Goal: Information Seeking & Learning: Learn about a topic

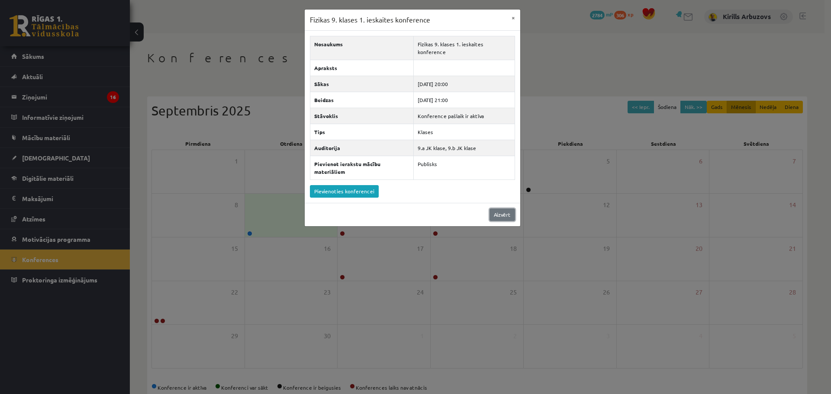
click at [511, 209] on link "Aizvērt" at bounding box center [502, 215] width 26 height 13
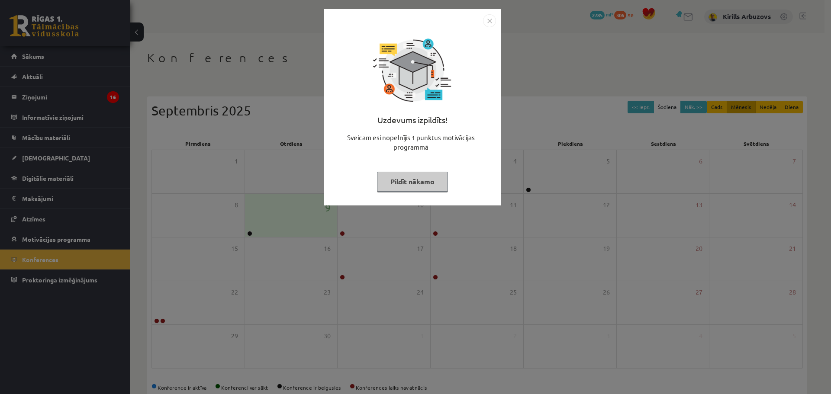
drag, startPoint x: 402, startPoint y: 177, endPoint x: 396, endPoint y: 169, distance: 10.3
click at [403, 176] on button "Pildīt nākamo" at bounding box center [412, 182] width 71 height 20
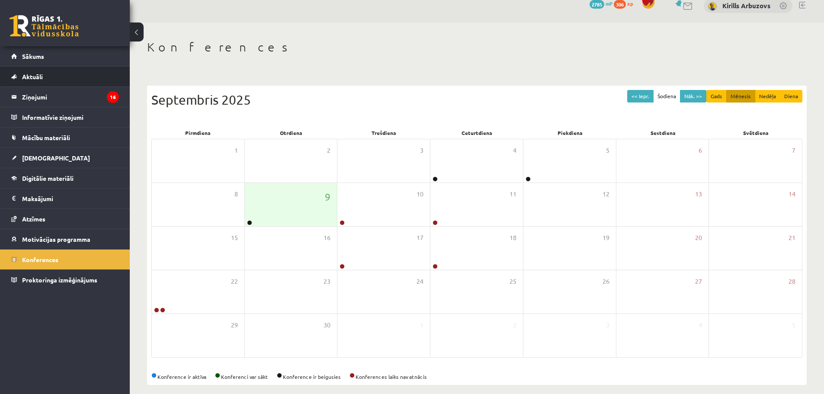
scroll to position [19, 0]
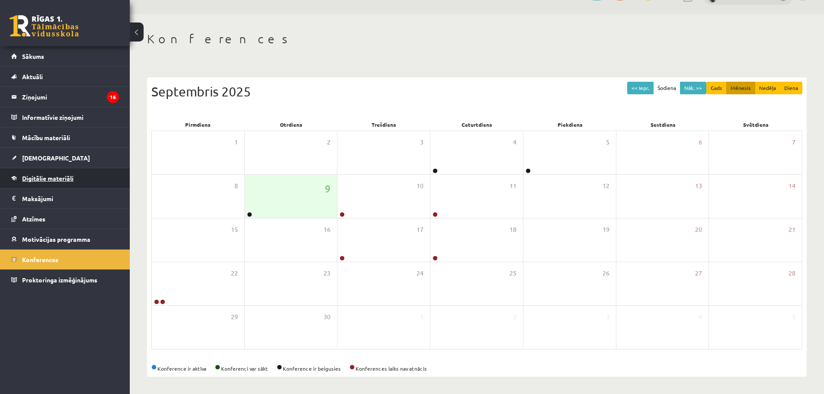
click at [55, 181] on span "Digitālie materiāli" at bounding box center [47, 178] width 51 height 8
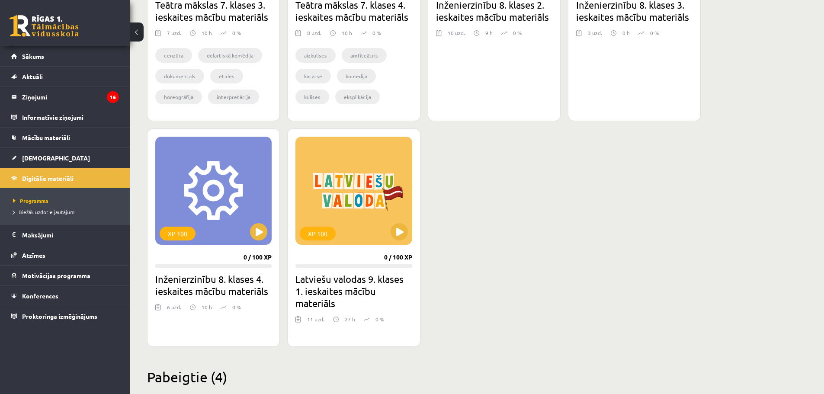
scroll to position [755, 0]
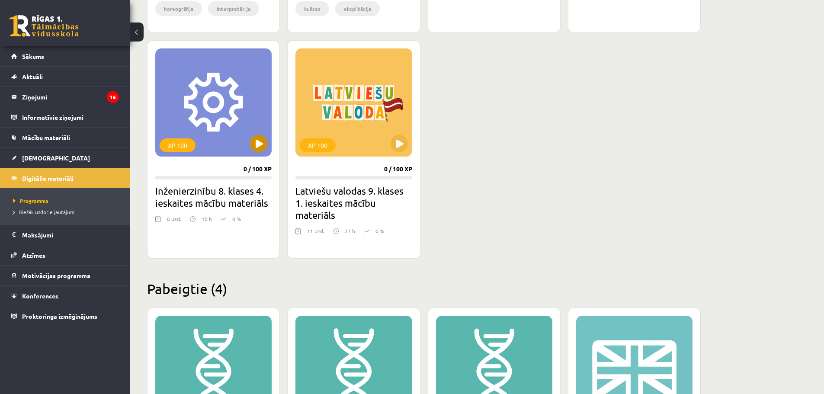
click at [268, 149] on div "XP 100" at bounding box center [213, 102] width 116 height 108
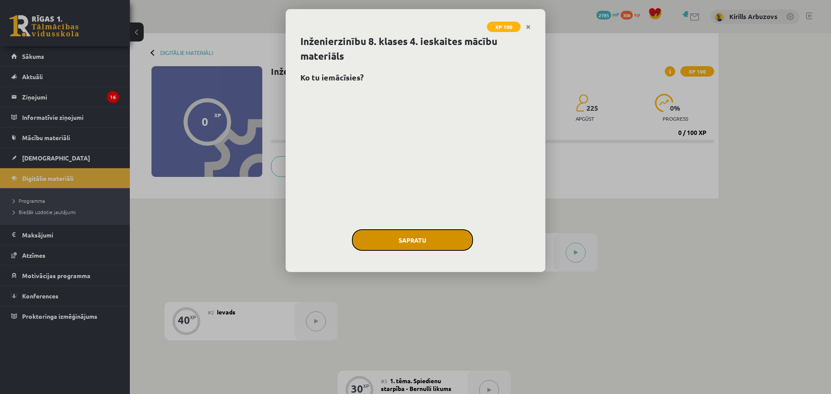
click at [405, 242] on button "Sapratu" at bounding box center [412, 240] width 121 height 22
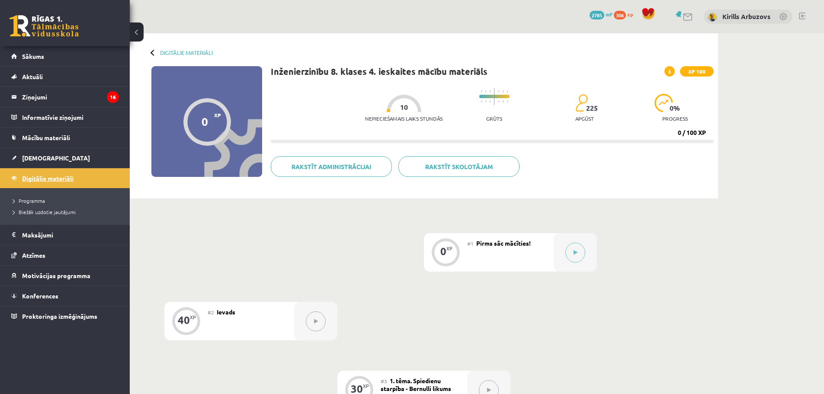
click at [55, 173] on link "Digitālie materiāli" at bounding box center [65, 178] width 108 height 20
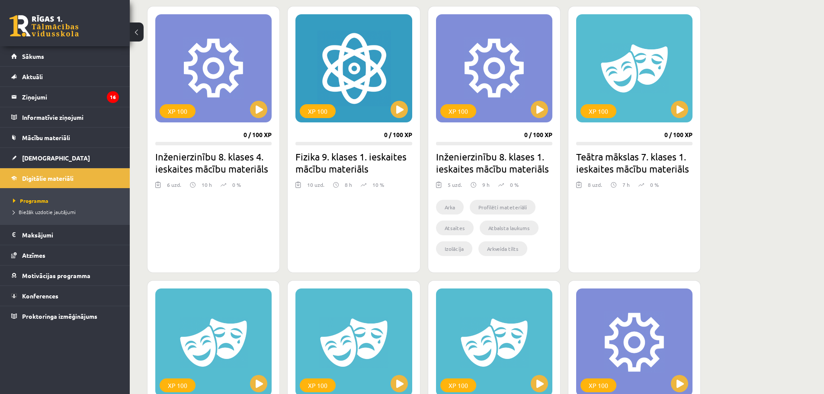
scroll to position [216, 0]
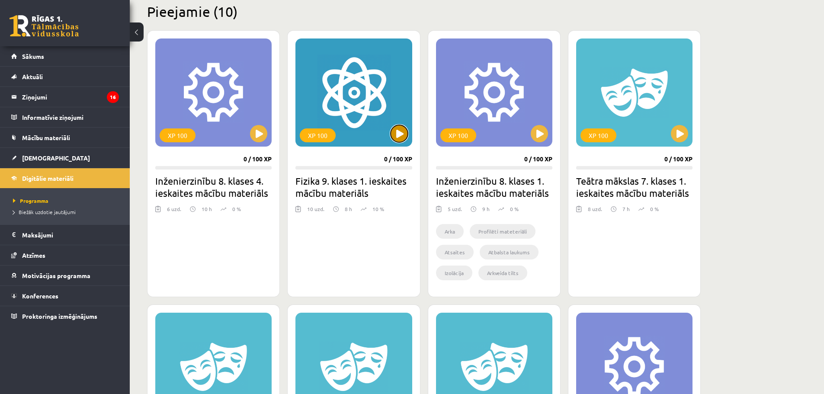
click at [394, 129] on button at bounding box center [399, 133] width 17 height 17
click at [395, 143] on div "XP 100" at bounding box center [354, 93] width 116 height 108
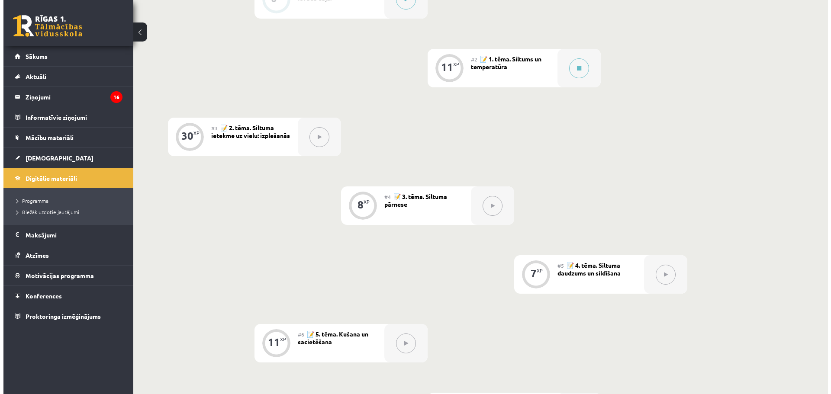
scroll to position [260, 0]
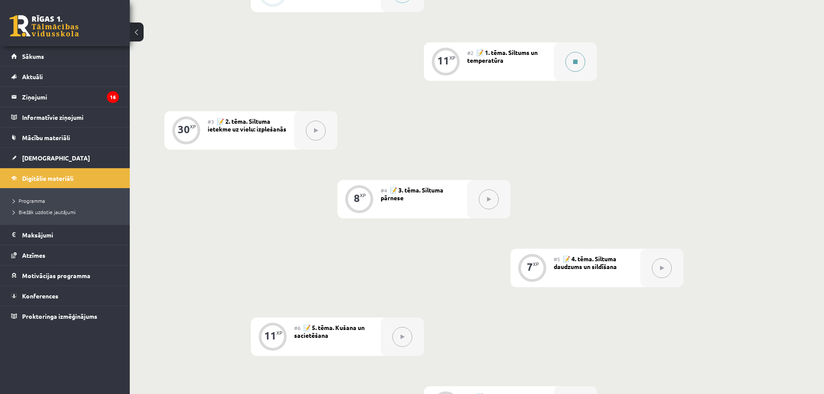
click at [586, 60] on div at bounding box center [575, 61] width 43 height 39
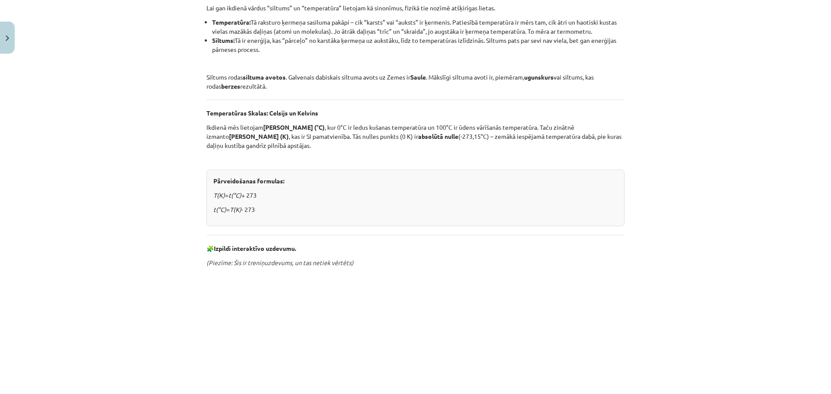
scroll to position [80, 0]
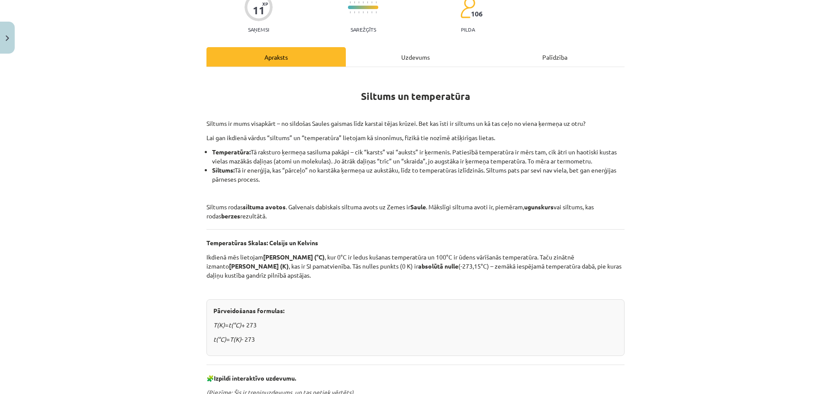
click at [320, 65] on div "Apraksts" at bounding box center [275, 56] width 139 height 19
click at [322, 69] on div "Siltums un temperatūra Siltums ir mums visapkārt – no sildošas Saules gaismas l…" at bounding box center [415, 338] width 418 height 543
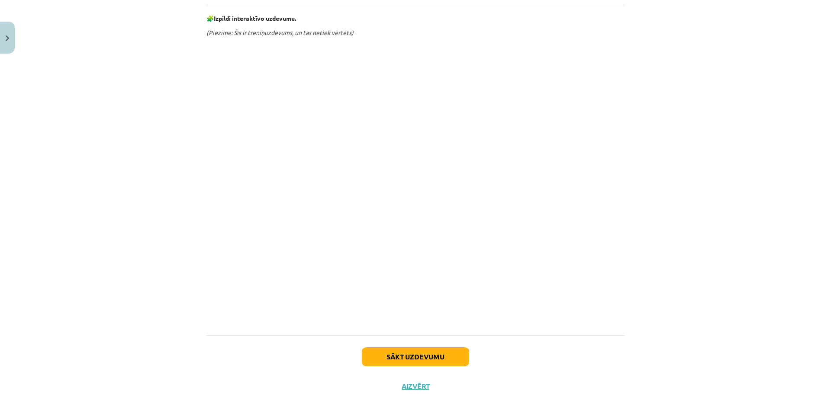
scroll to position [469, 0]
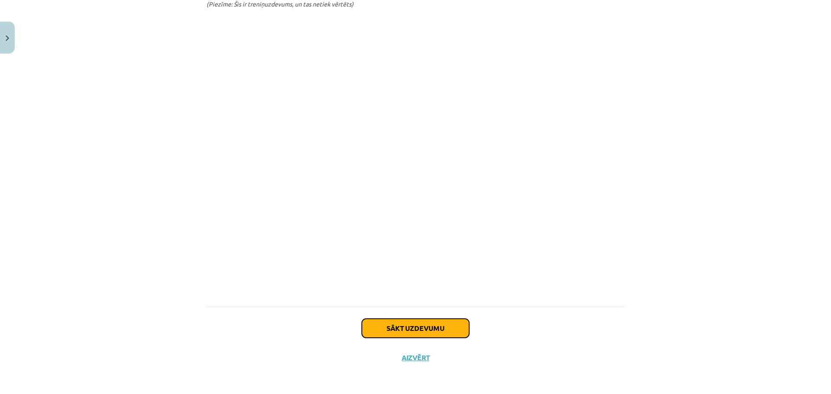
click at [411, 336] on button "Sākt uzdevumu" at bounding box center [415, 328] width 107 height 19
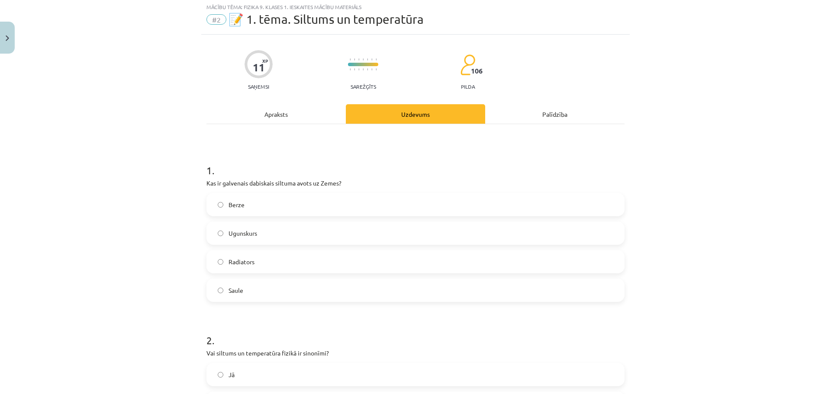
scroll to position [22, 0]
click at [276, 293] on label "Saule" at bounding box center [415, 292] width 416 height 22
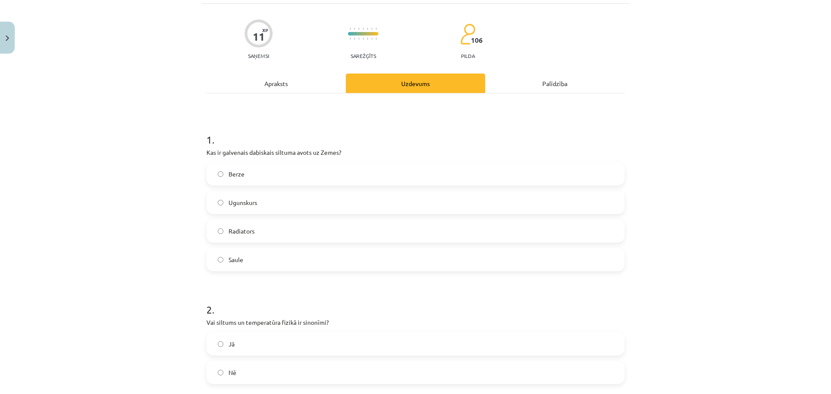
scroll to position [108, 0]
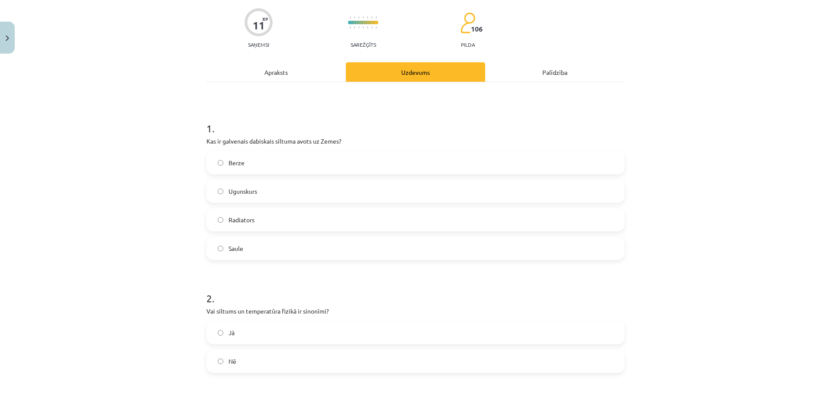
click at [271, 76] on div "Apraksts" at bounding box center [275, 71] width 139 height 19
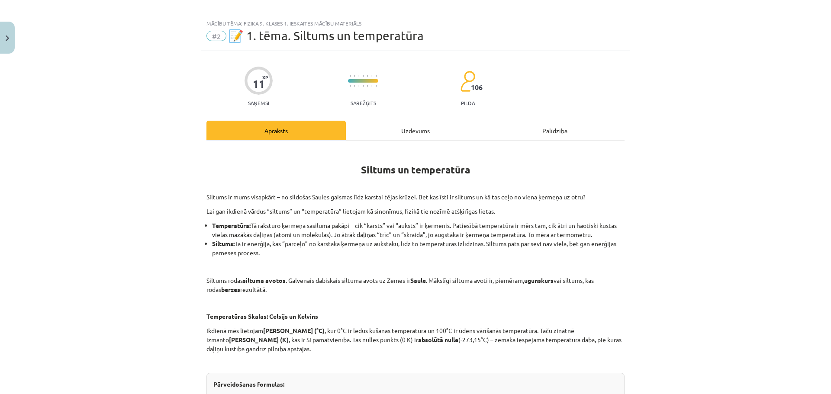
scroll to position [0, 0]
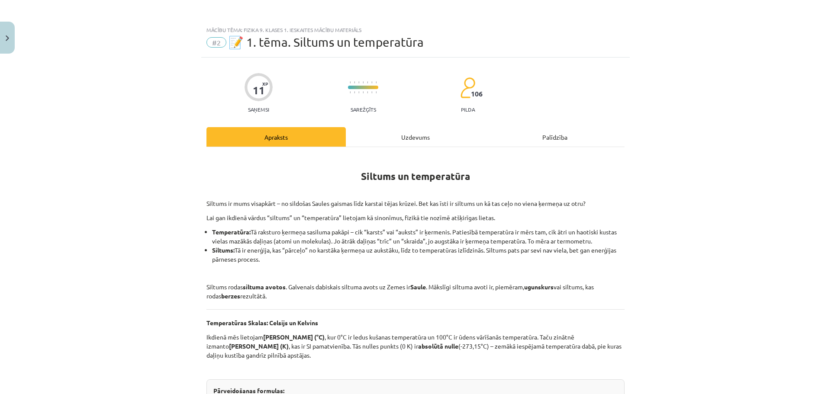
click at [400, 136] on div "Uzdevums" at bounding box center [415, 136] width 139 height 19
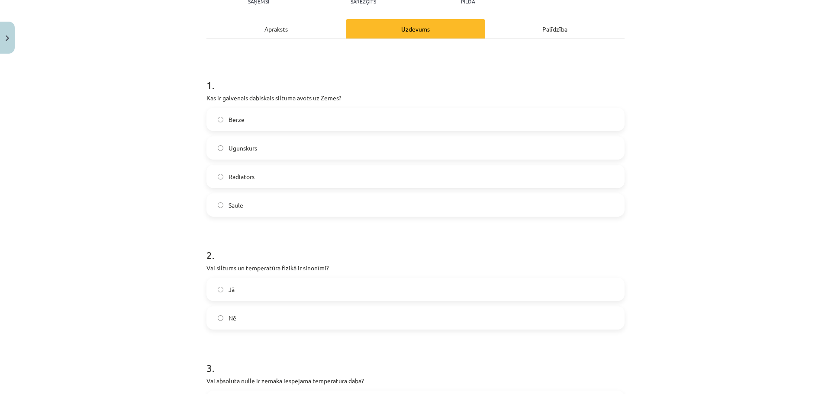
scroll to position [151, 0]
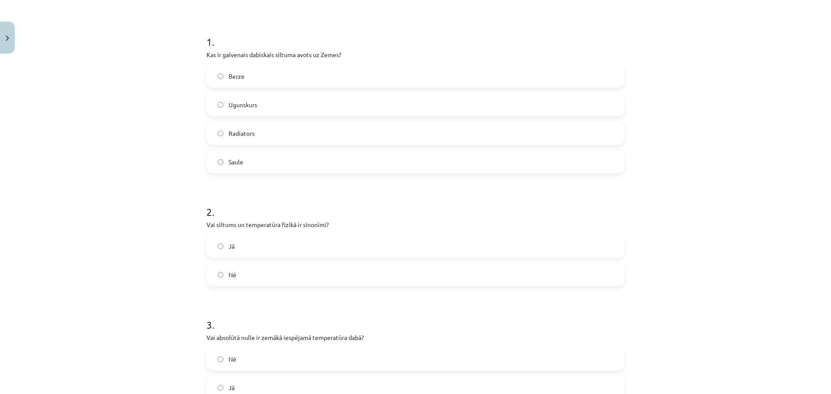
click at [235, 277] on label "Nē" at bounding box center [415, 275] width 416 height 22
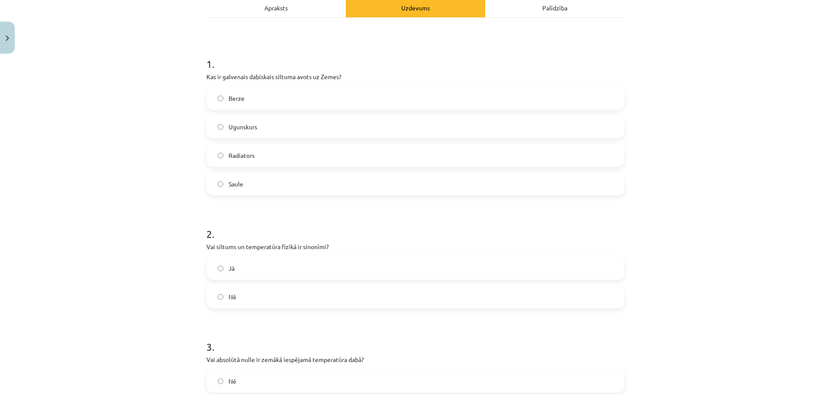
scroll to position [65, 0]
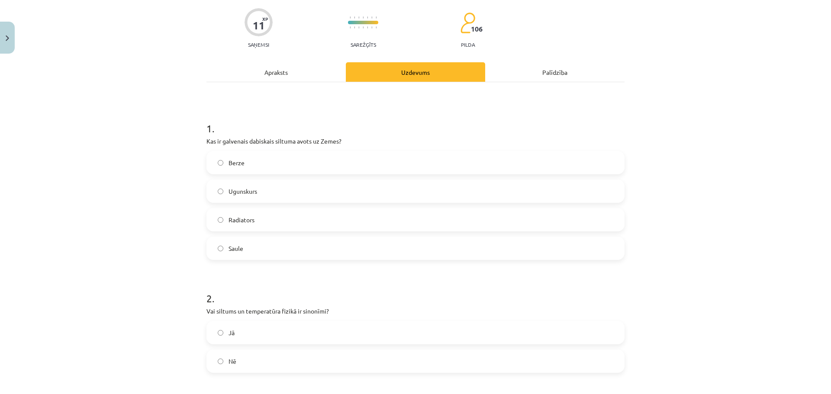
click at [278, 77] on div "Apraksts" at bounding box center [275, 71] width 139 height 19
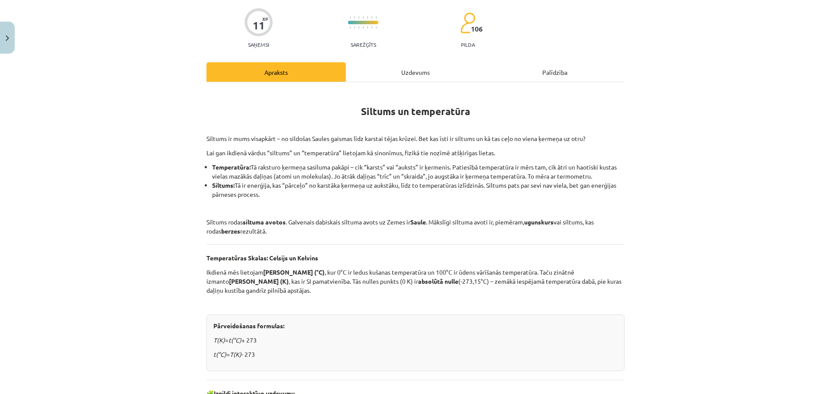
click at [405, 79] on div "Uzdevums" at bounding box center [415, 71] width 139 height 19
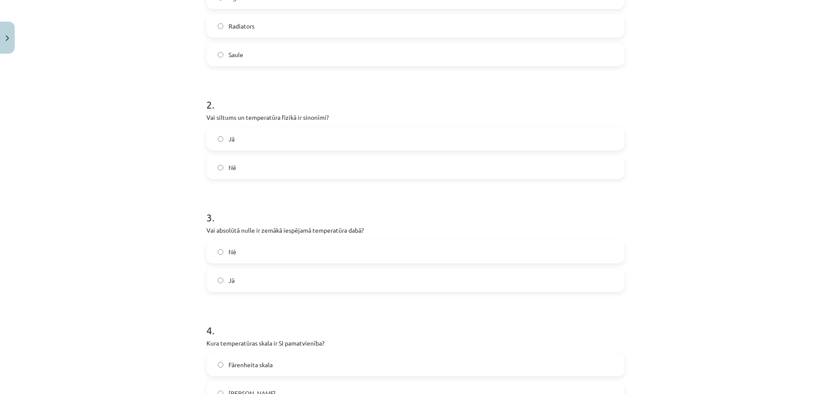
scroll to position [325, 0]
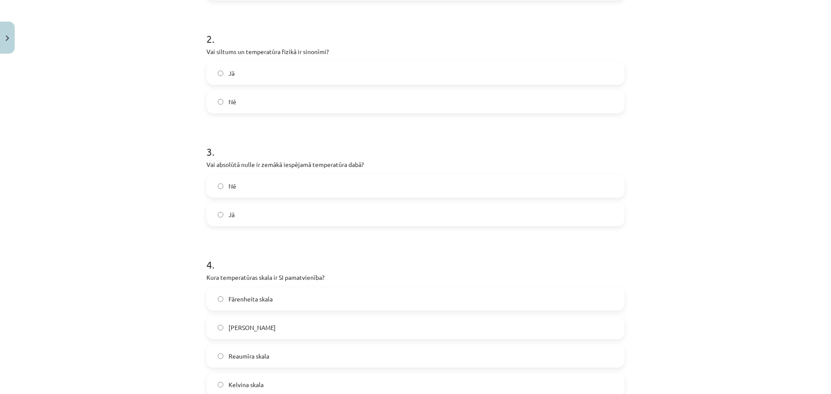
click at [264, 209] on label "Jā" at bounding box center [415, 215] width 416 height 22
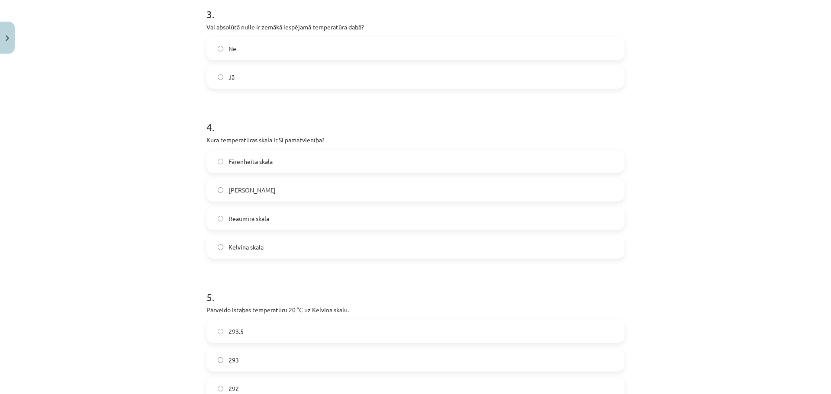
scroll to position [498, 0]
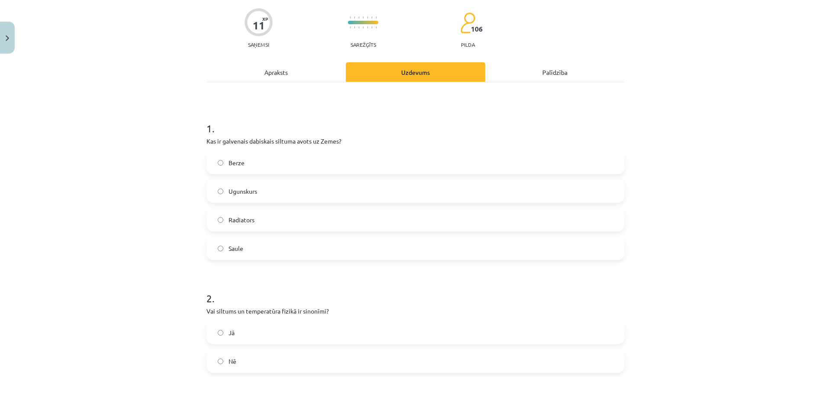
click at [309, 78] on div "Apraksts" at bounding box center [275, 71] width 139 height 19
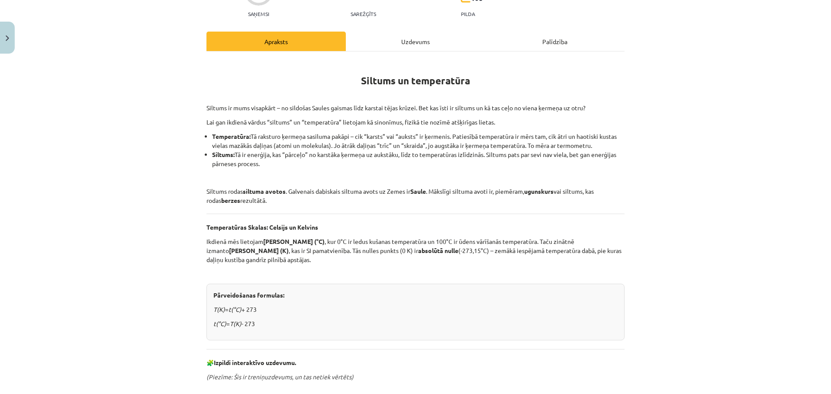
scroll to position [0, 0]
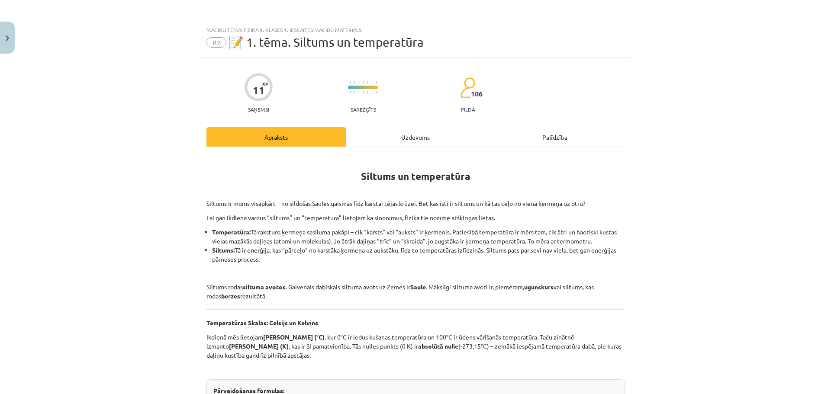
click at [396, 141] on div "Uzdevums" at bounding box center [415, 136] width 139 height 19
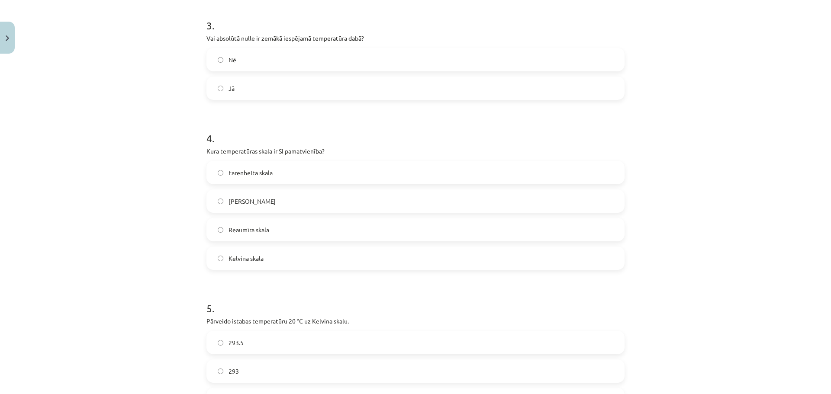
scroll to position [454, 0]
click at [277, 261] on label "Kelvina skala" at bounding box center [415, 255] width 416 height 22
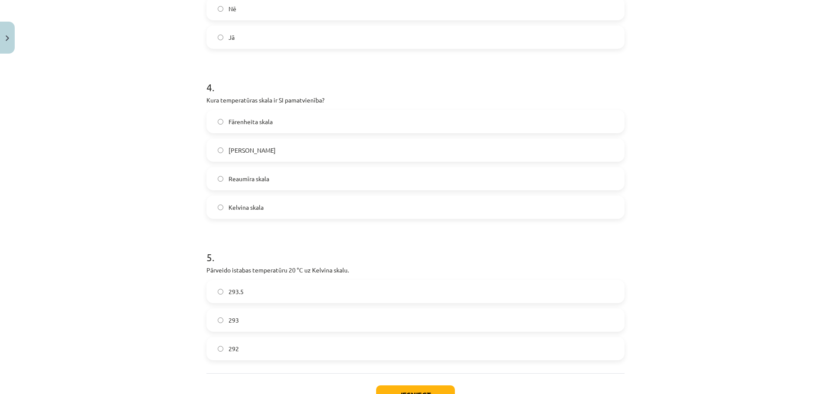
scroll to position [569, 0]
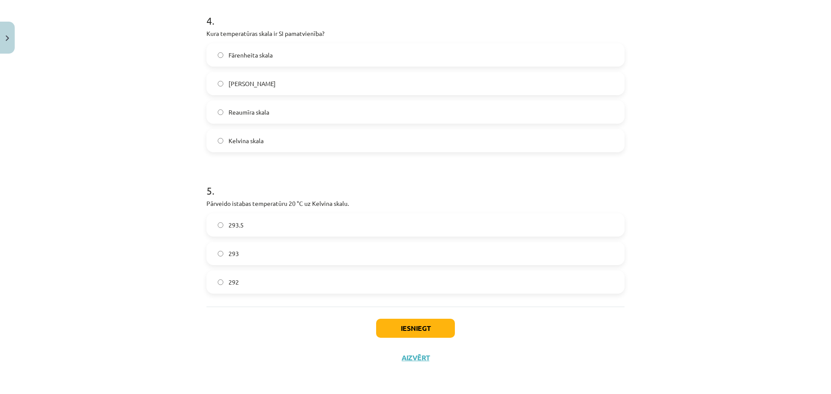
click at [285, 217] on label "293.5" at bounding box center [415, 225] width 416 height 22
click at [399, 331] on button "Iesniegt" at bounding box center [415, 328] width 79 height 19
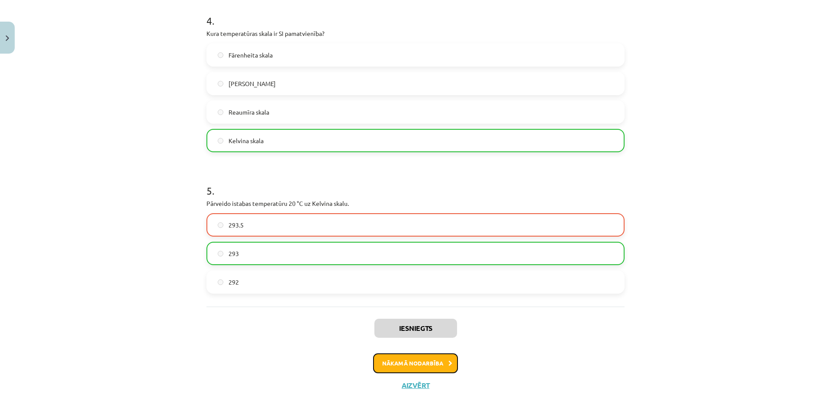
click at [419, 364] on button "Nākamā nodarbība" at bounding box center [415, 364] width 85 height 20
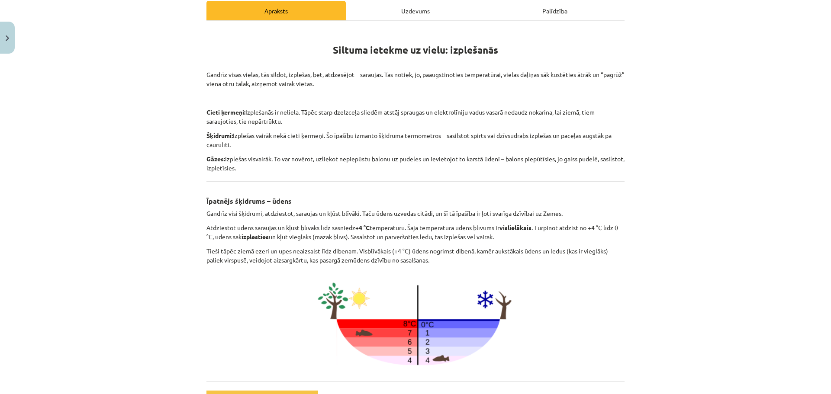
scroll to position [0, 0]
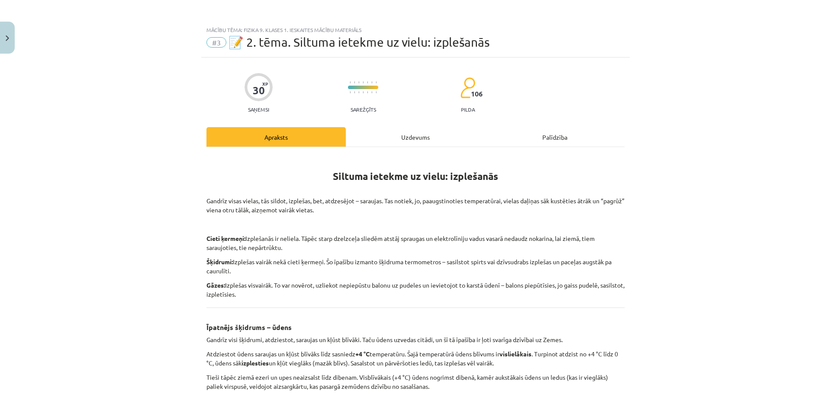
click at [342, 82] on div "30 XP Saņemsi Sarežģīts 106 pilda" at bounding box center [415, 90] width 418 height 45
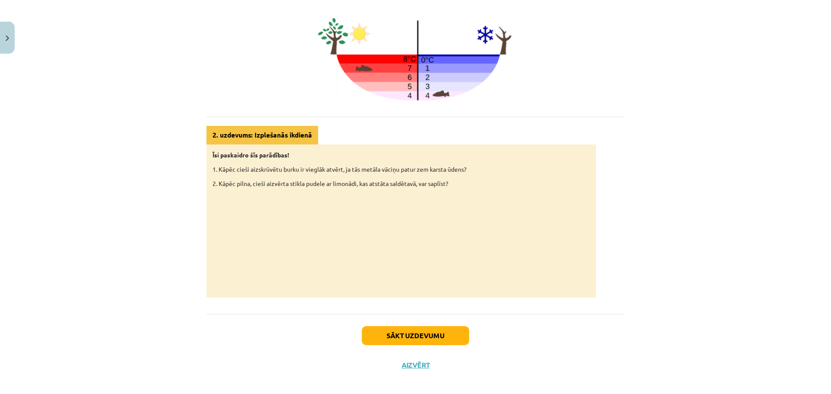
scroll to position [398, 0]
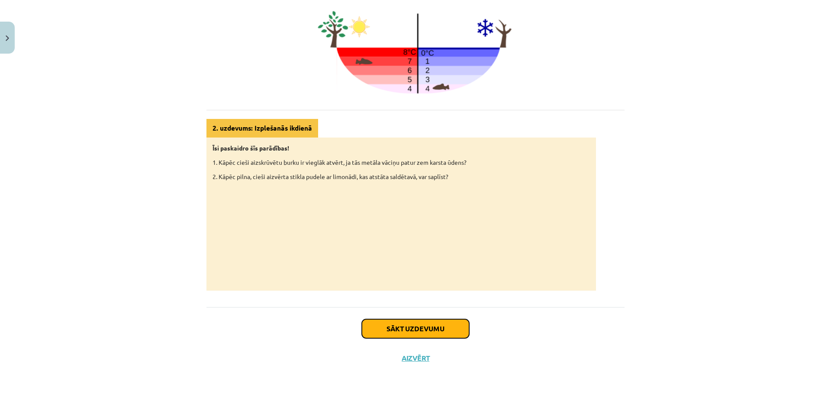
click at [411, 326] on button "Sākt uzdevumu" at bounding box center [415, 328] width 107 height 19
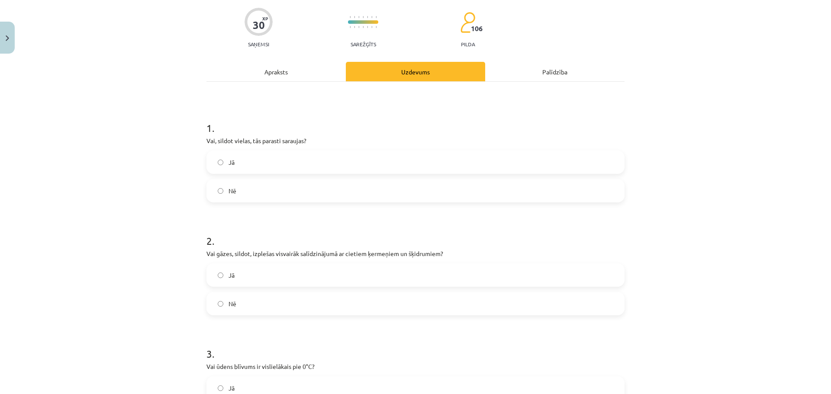
scroll to position [65, 0]
click at [268, 80] on div "Apraksts" at bounding box center [275, 71] width 139 height 19
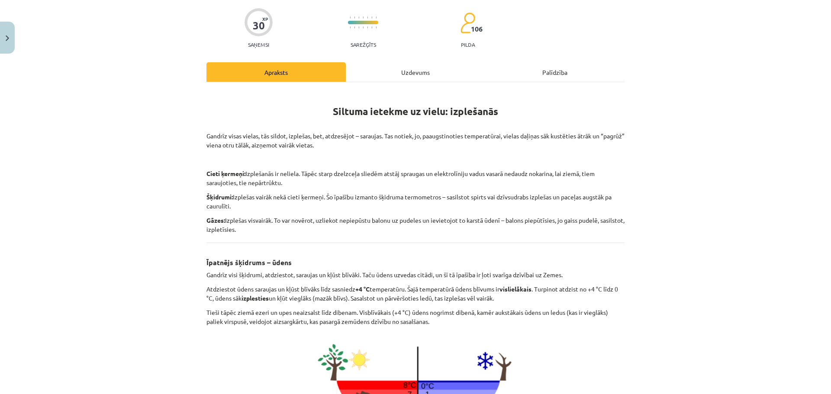
scroll to position [22, 0]
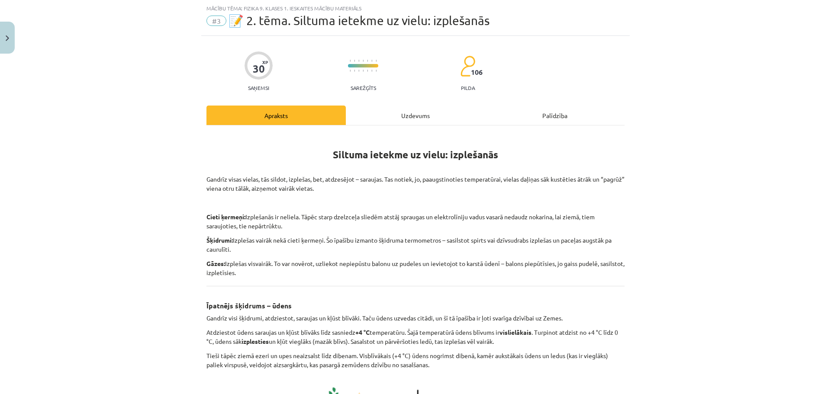
click at [406, 113] on div "Uzdevums" at bounding box center [415, 115] width 139 height 19
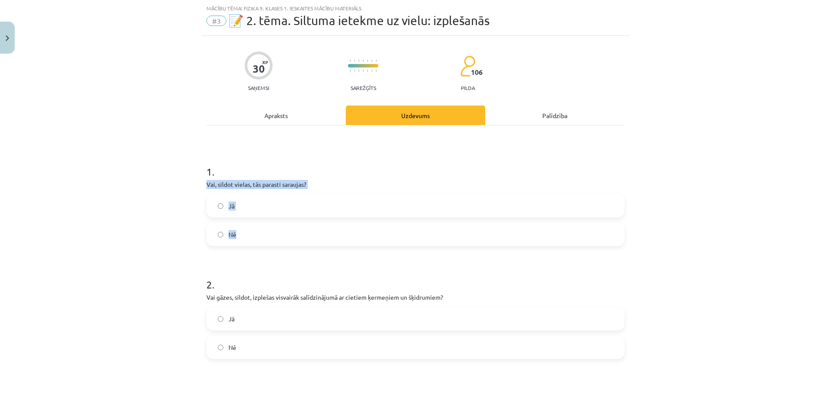
drag, startPoint x: 203, startPoint y: 184, endPoint x: 281, endPoint y: 230, distance: 90.2
click at [281, 230] on div "1 . Vai, sildot vielas, tās parasti saraujas? Jā Nē" at bounding box center [415, 199] width 418 height 96
copy div "Vai, sildot vielas, tās parasti saraujas? Jā Nē"
click at [251, 245] on div "Nē" at bounding box center [415, 234] width 418 height 23
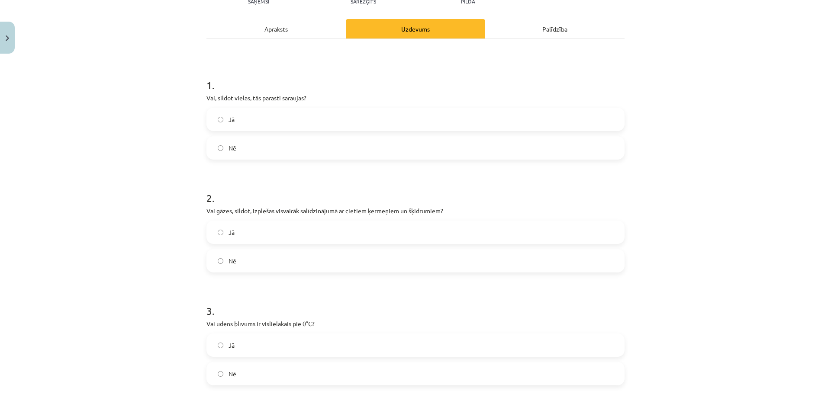
click at [256, 153] on label "Nē" at bounding box center [415, 148] width 416 height 22
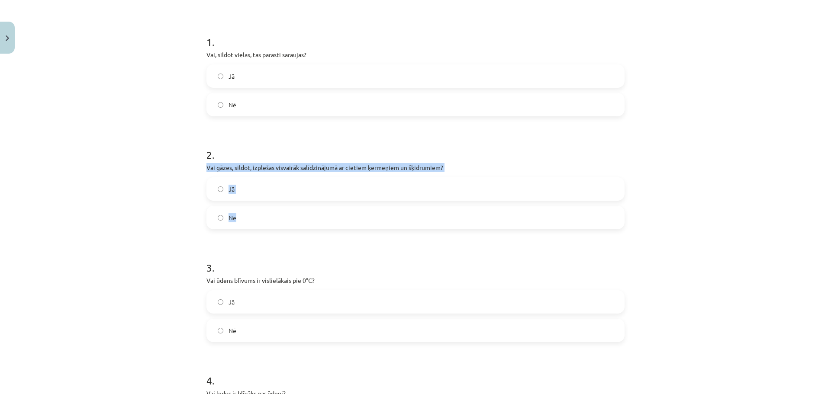
drag, startPoint x: 203, startPoint y: 167, endPoint x: 255, endPoint y: 210, distance: 67.0
click at [255, 210] on div "2 . Vai gāzes, sildot, izplešas visvairāk salīdzinājumā ar cietiem ķermeņiem un…" at bounding box center [415, 182] width 418 height 96
copy div "Vai gāzes, sildot, izplešas visvairāk salīdzinājumā ar cietiem ķermeņiem un šķi…"
click at [248, 196] on label "Jā" at bounding box center [415, 189] width 416 height 22
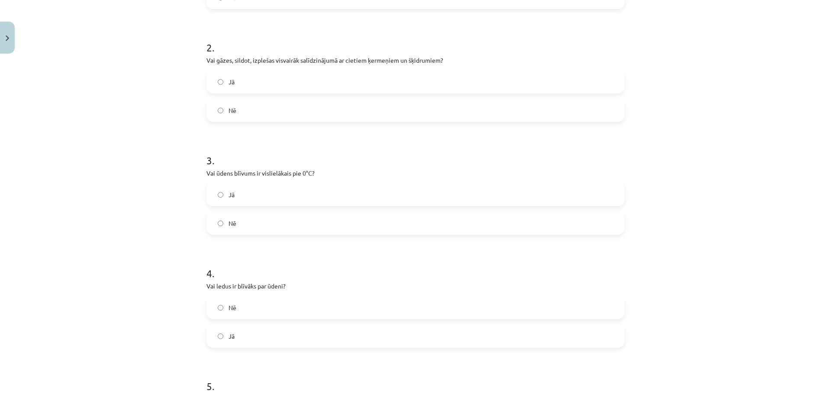
scroll to position [238, 0]
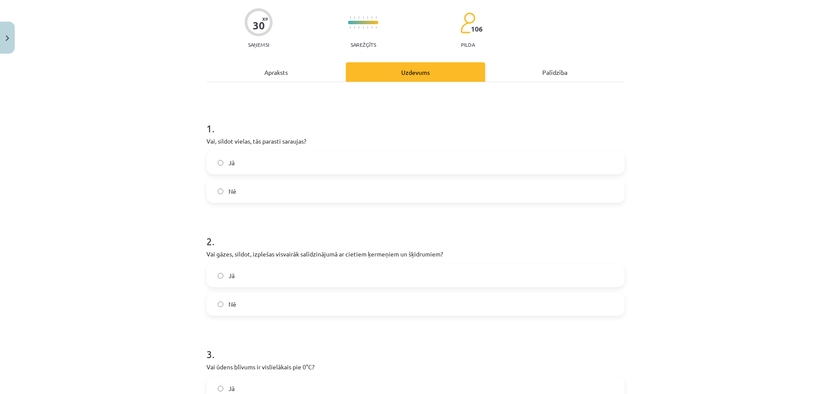
click at [287, 71] on div "Apraksts" at bounding box center [275, 71] width 139 height 19
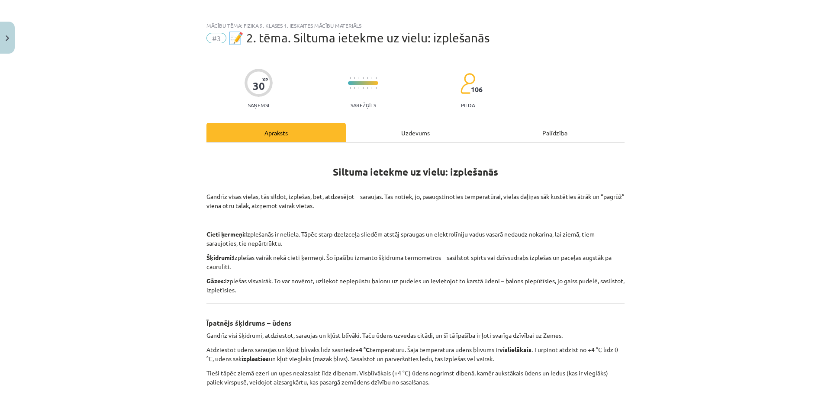
scroll to position [0, 0]
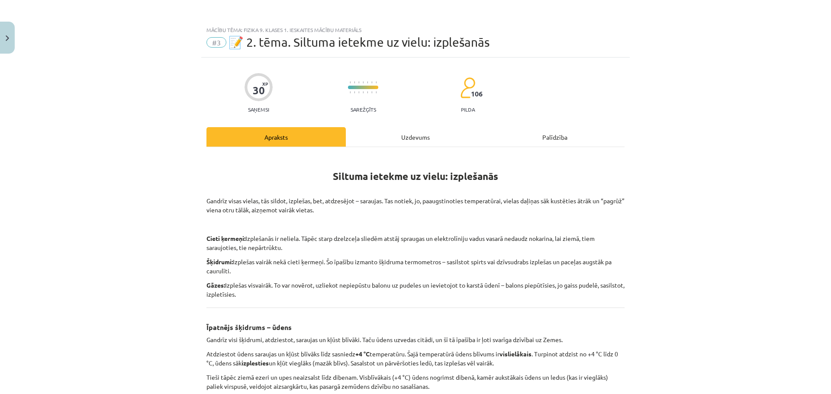
click at [382, 120] on div "30 XP Saņemsi Sarežģīts 106 pilda Apraksts Uzdevums Palīdzība Siltuma ietekme u…" at bounding box center [415, 387] width 428 height 658
click at [387, 129] on div "Uzdevums" at bounding box center [415, 136] width 139 height 19
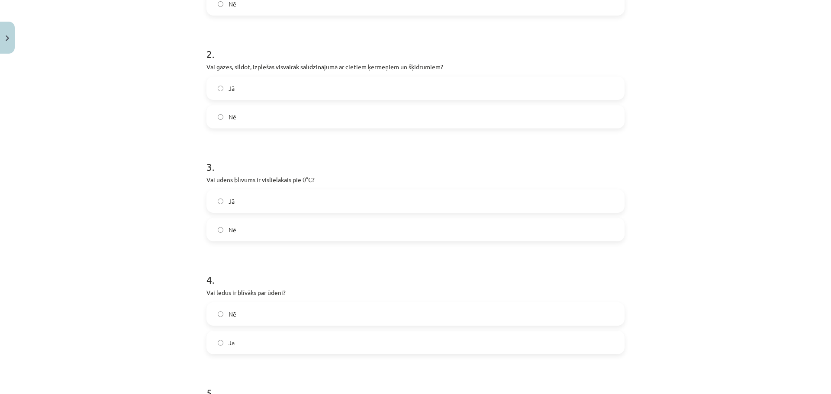
scroll to position [281, 0]
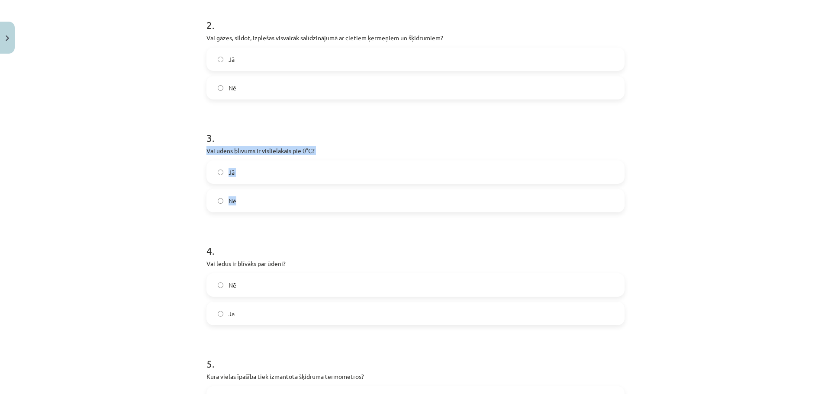
drag, startPoint x: 203, startPoint y: 150, endPoint x: 251, endPoint y: 201, distance: 70.1
click at [251, 201] on div "3 . Vai ūdens blīvums ir vislielākais pie 0°C? Jā Nē" at bounding box center [415, 165] width 418 height 96
copy div "Vai ūdens blīvums ir vislielākais pie 0°C? Jā Nē"
click at [268, 209] on label "Nē" at bounding box center [415, 201] width 416 height 22
drag, startPoint x: 203, startPoint y: 263, endPoint x: 251, endPoint y: 315, distance: 71.1
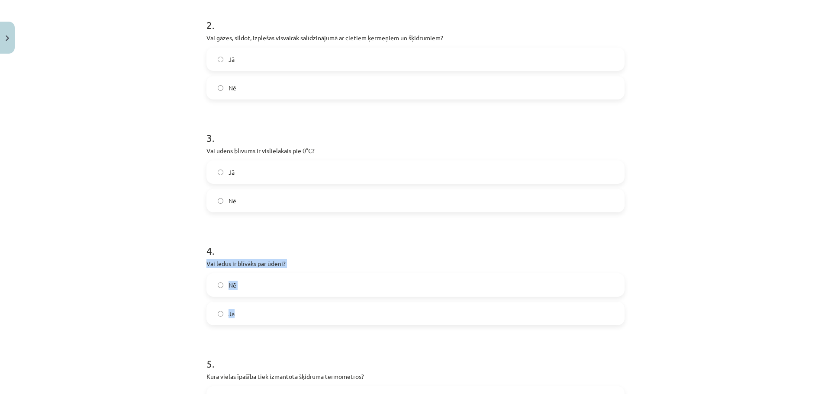
click at [251, 315] on div "4 . Vai ledus ir blīvāks par ūdeni? Nē Jā" at bounding box center [415, 278] width 418 height 96
copy div "Vai ledus ir blīvāks par ūdeni? Nē Jā"
click at [241, 289] on label "Nē" at bounding box center [415, 285] width 416 height 22
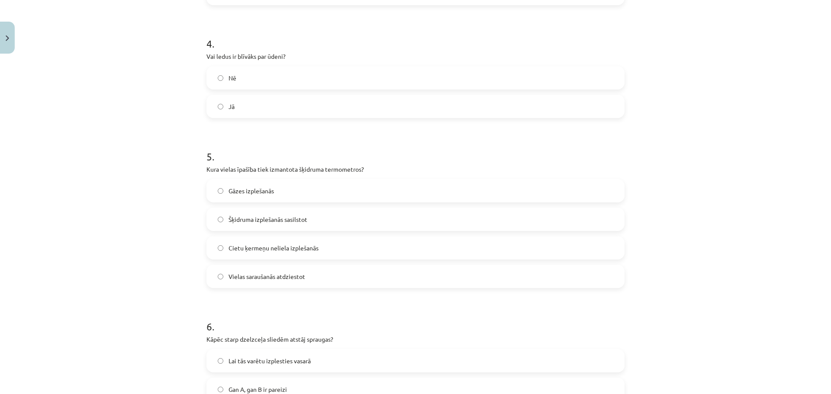
scroll to position [498, 0]
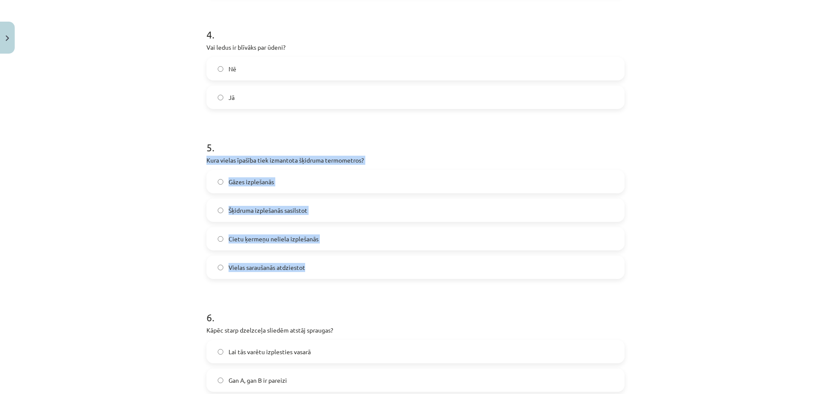
drag, startPoint x: 203, startPoint y: 160, endPoint x: 312, endPoint y: 271, distance: 155.5
click at [312, 271] on div "5 . Kura vielas īpašība tiek izmantota šķidruma termometros? Gāzes izplešanās Š…" at bounding box center [415, 202] width 418 height 153
copy div "Kura vielas īpašība tiek izmantota šķidruma termometros? Gāzes izplešanās Šķidr…"
click at [134, 173] on div "Mācību tēma: Fizika 9. klases 1. ieskaites mācību materiāls #3 📝 2. tēma. Siltu…" at bounding box center [415, 197] width 831 height 394
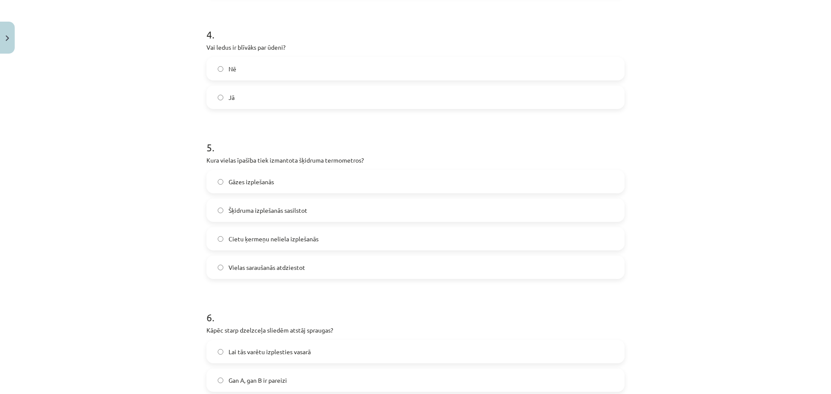
click at [301, 212] on span "Šķidruma izplešanās sasilstot" at bounding box center [267, 210] width 79 height 9
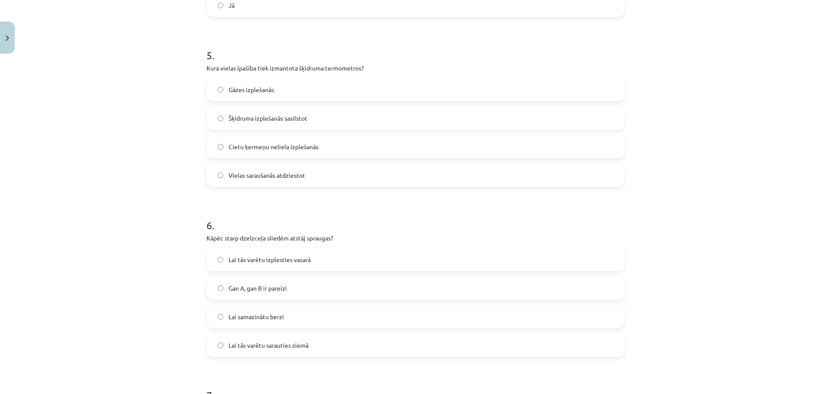
scroll to position [627, 0]
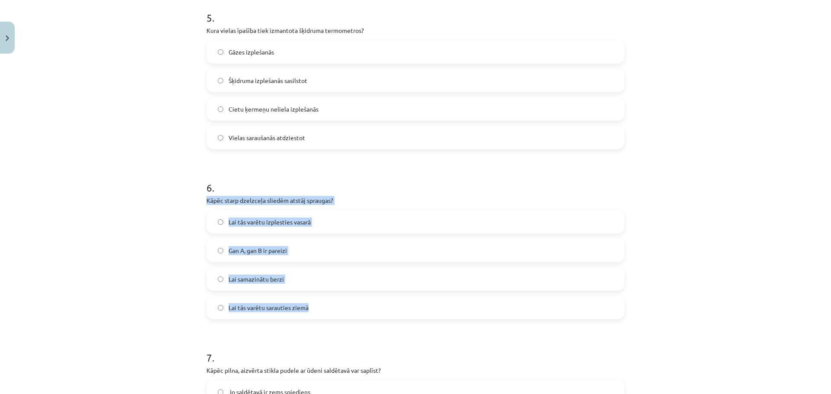
drag, startPoint x: 204, startPoint y: 200, endPoint x: 313, endPoint y: 307, distance: 152.4
click at [313, 307] on div "6 . Kāpēc starp dzelzceļa sliedēm atstāj spraugas? Lai tās varētu izplesties va…" at bounding box center [415, 243] width 418 height 153
copy div "Kāpēc starp dzelzceļa sliedēm atstāj spraugas? Lai tās varētu izplesties vasarā…"
click at [302, 215] on label "Lai tās varētu izplesties vasarā" at bounding box center [415, 222] width 416 height 22
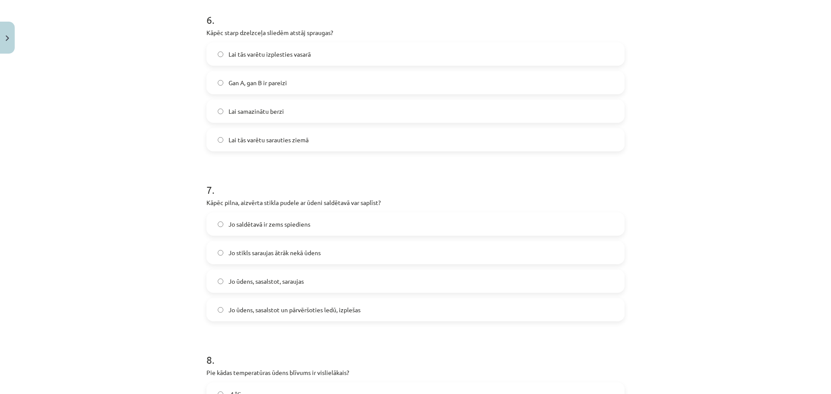
scroll to position [844, 0]
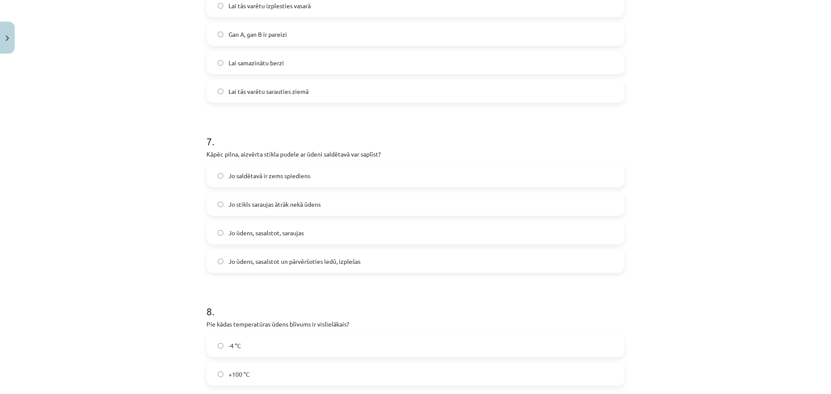
click at [239, 236] on span "Jo ūdens, sasalstot, saraujas" at bounding box center [265, 232] width 75 height 9
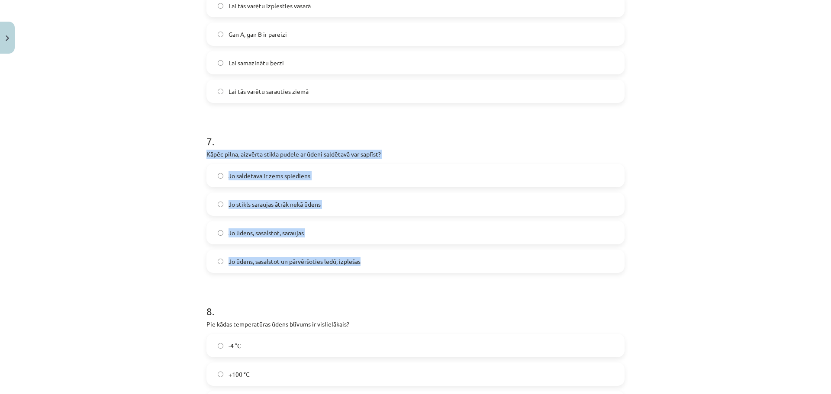
drag, startPoint x: 215, startPoint y: 163, endPoint x: 378, endPoint y: 268, distance: 193.9
click at [378, 268] on div "7 . Kāpēc pilna, aizvērta stikla pudele ar ūdeni saldētavā var saplīst? Jo sald…" at bounding box center [415, 196] width 418 height 153
copy div "Kāpēc pilna, aizvērta stikla pudele ar ūdeni saldētavā var saplīst? Jo saldētav…"
click at [332, 265] on span "Jo ūdens, sasalstot un pārvēršoties ledū, izplešas" at bounding box center [294, 261] width 132 height 9
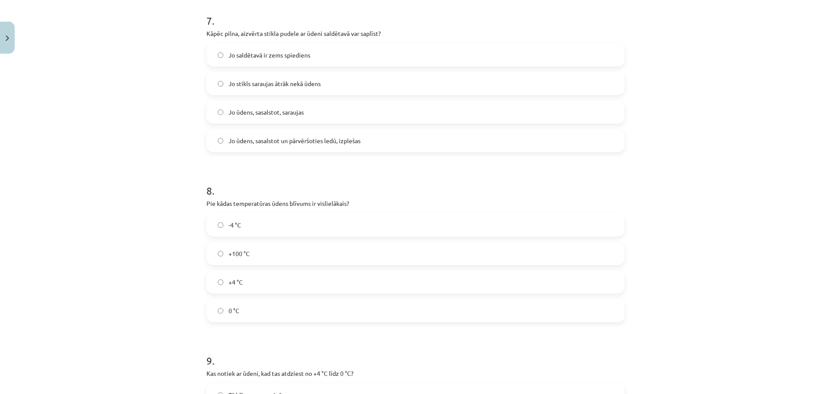
scroll to position [974, 0]
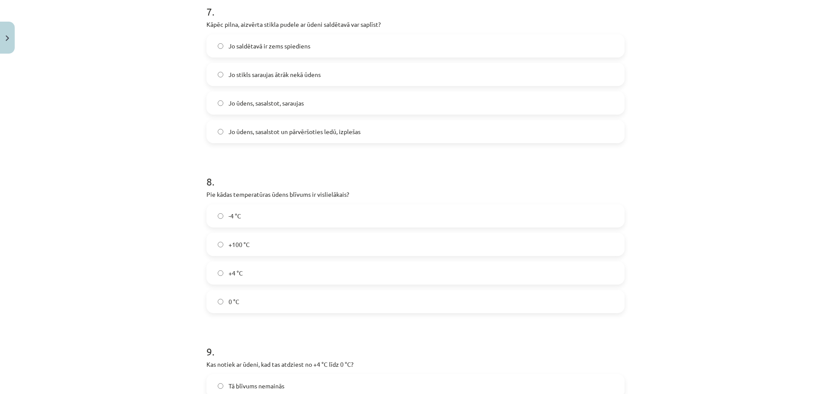
click at [273, 275] on label "+4 °C" at bounding box center [415, 273] width 416 height 22
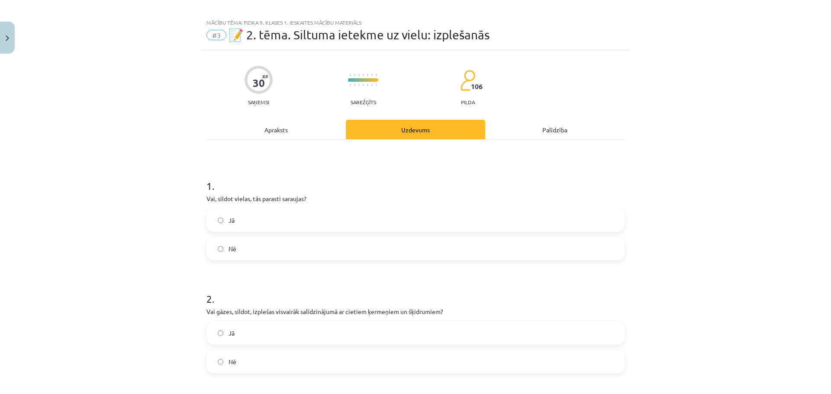
scroll to position [0, 0]
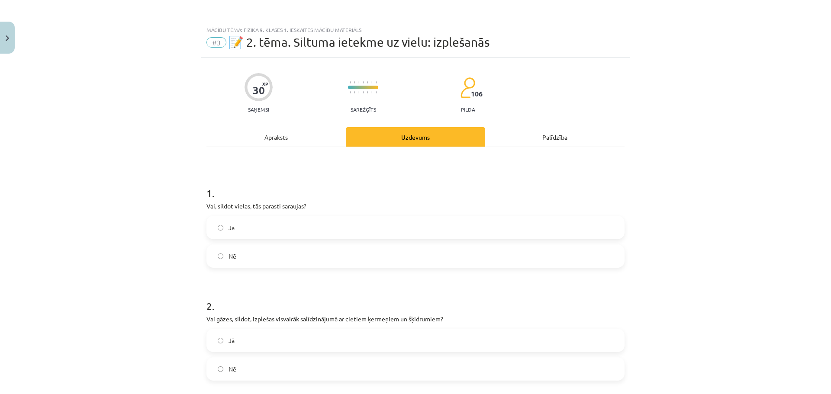
click at [311, 132] on div "Apraksts" at bounding box center [275, 136] width 139 height 19
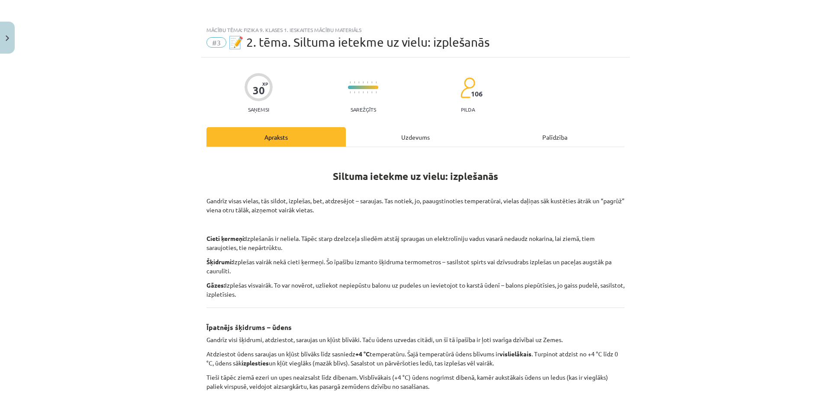
click at [399, 133] on div "Uzdevums" at bounding box center [415, 136] width 139 height 19
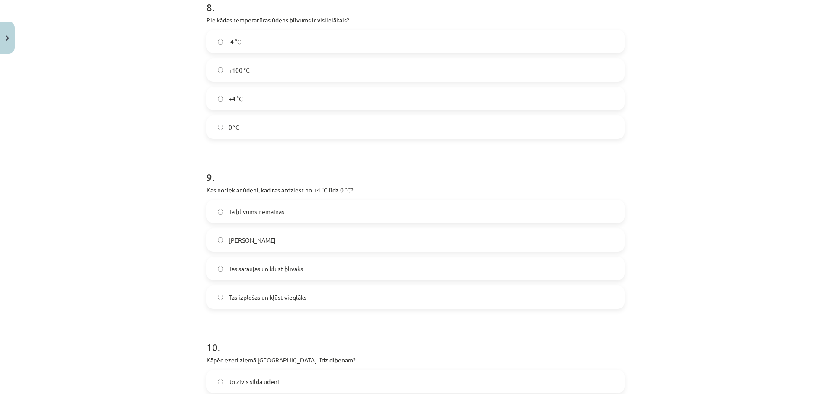
scroll to position [1233, 0]
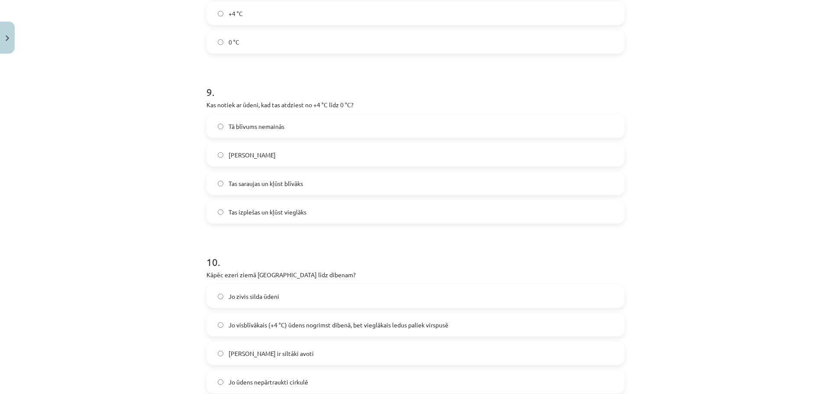
click at [279, 184] on span "Tas saraujas un kļūst blīvāks" at bounding box center [265, 183] width 74 height 9
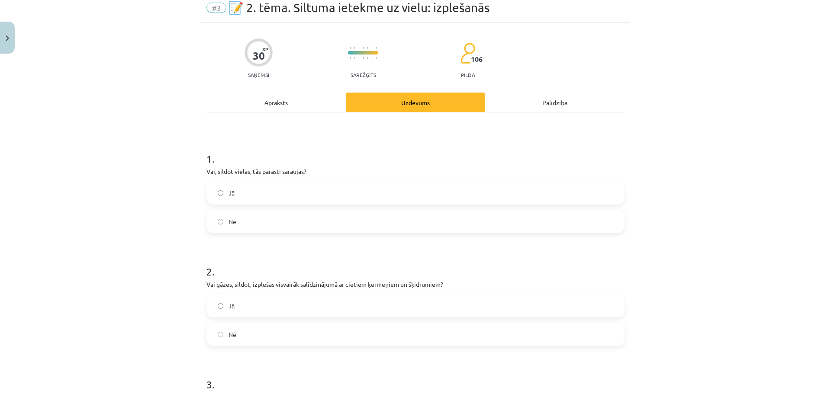
scroll to position [0, 0]
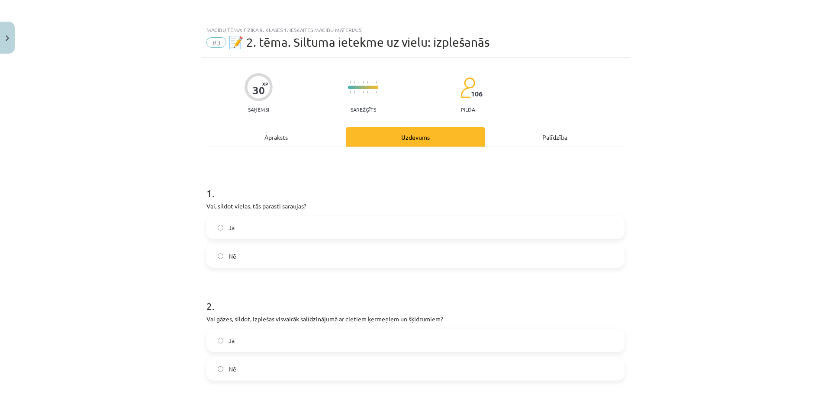
drag, startPoint x: 251, startPoint y: 129, endPoint x: 266, endPoint y: 133, distance: 15.8
click at [251, 129] on div "Apraksts" at bounding box center [275, 136] width 139 height 19
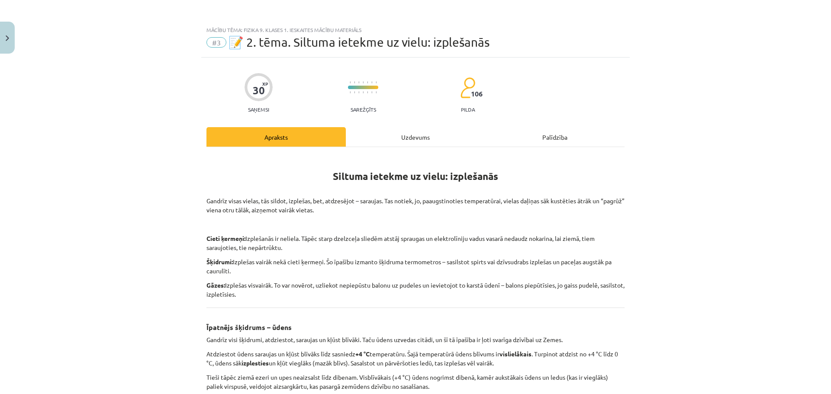
click at [417, 151] on div "Siltuma ietekme uz vielu: izplešanās Gandrīz visas vielas, tās sildot, izplešas…" at bounding box center [415, 398] width 418 height 503
click at [417, 133] on div "Uzdevums" at bounding box center [415, 136] width 139 height 19
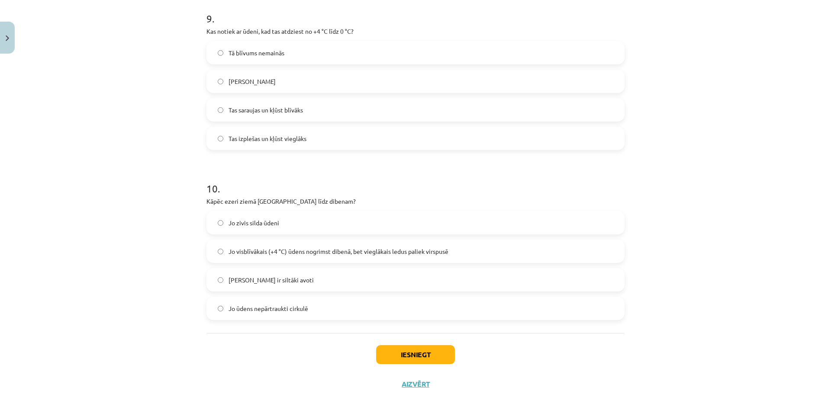
scroll to position [1333, 0]
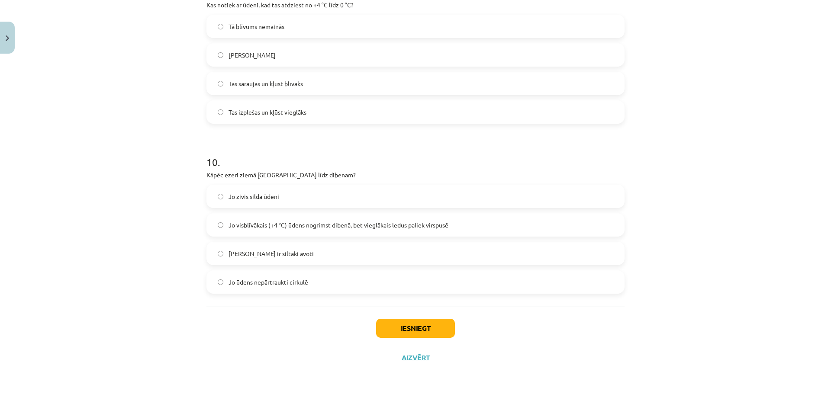
click at [316, 113] on label "Tas izplešas un kļūst vieglāks" at bounding box center [415, 112] width 416 height 22
click at [299, 230] on label "Jo visblīvākais (+4 °C) ūdens nogrimst dibenā, bet vieglākais ledus paliek virs…" at bounding box center [415, 225] width 416 height 22
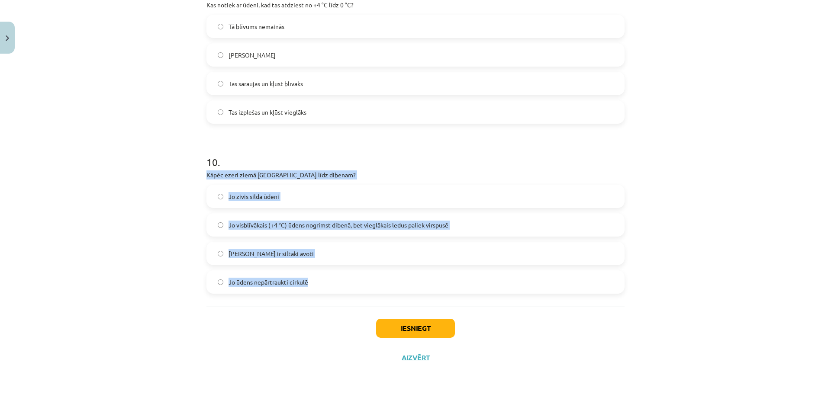
drag, startPoint x: 203, startPoint y: 175, endPoint x: 345, endPoint y: 276, distance: 174.1
click at [345, 276] on div "10 . Kāpēc ezeri ziemā neaizsalst līdz dibenam? Jo zivis silda ūdeni Jo visblīv…" at bounding box center [415, 217] width 418 height 153
copy div "Kāpēc ezeri ziemā neaizsalst līdz dibenam? Jo zivis silda ūdeni Jo visblīvākais…"
click at [410, 335] on button "Iesniegt" at bounding box center [415, 328] width 79 height 19
click at [467, 190] on label "Jo zivis silda ūdeni" at bounding box center [415, 197] width 416 height 22
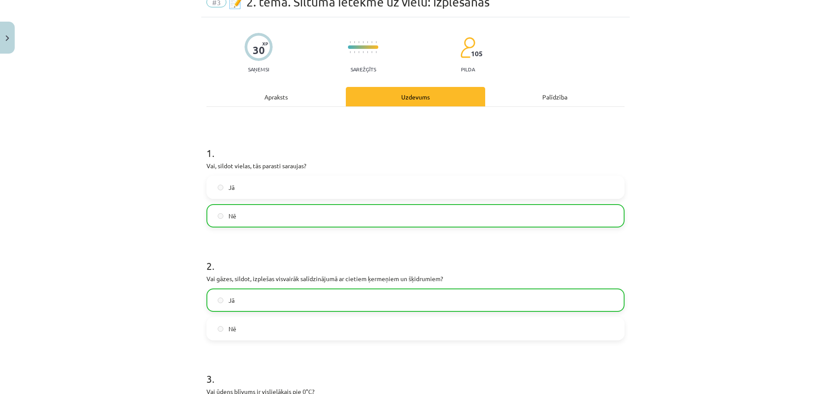
scroll to position [0, 0]
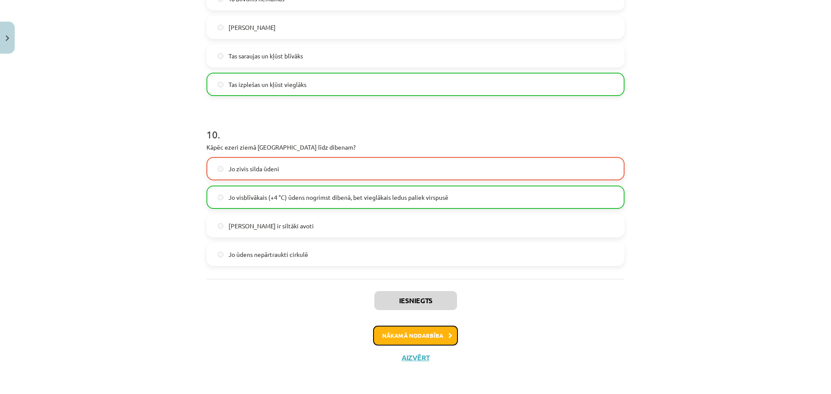
click at [443, 335] on button "Nākamā nodarbība" at bounding box center [415, 336] width 85 height 20
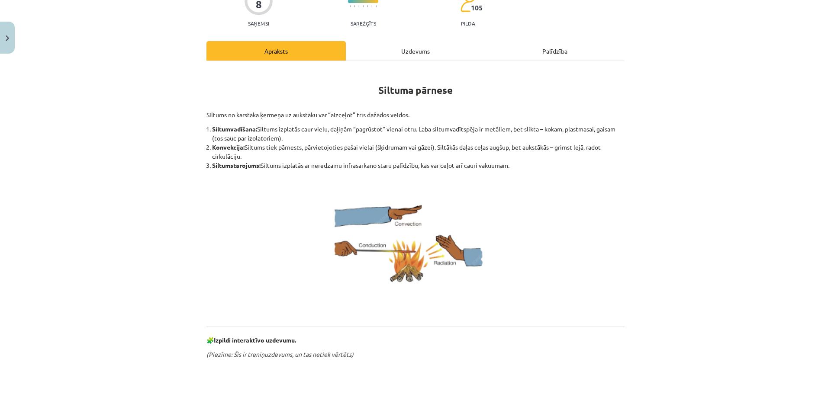
scroll to position [70, 0]
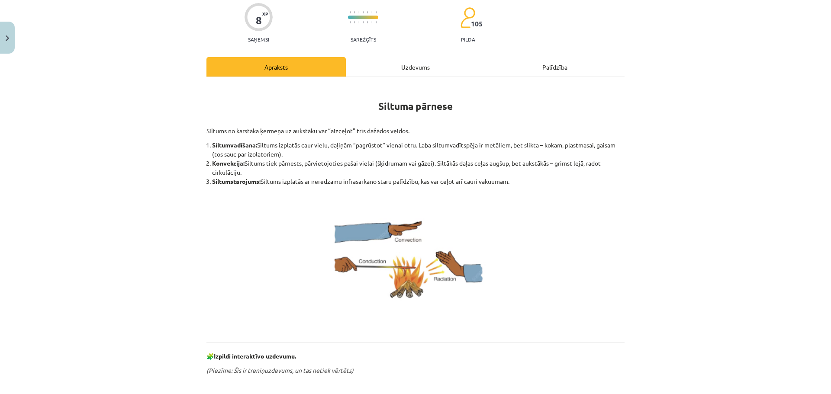
click at [386, 178] on li "Siltumstarojums: Siltums izplatās ar neredzamu infrasarkano staru palīdzību, ka…" at bounding box center [418, 181] width 412 height 9
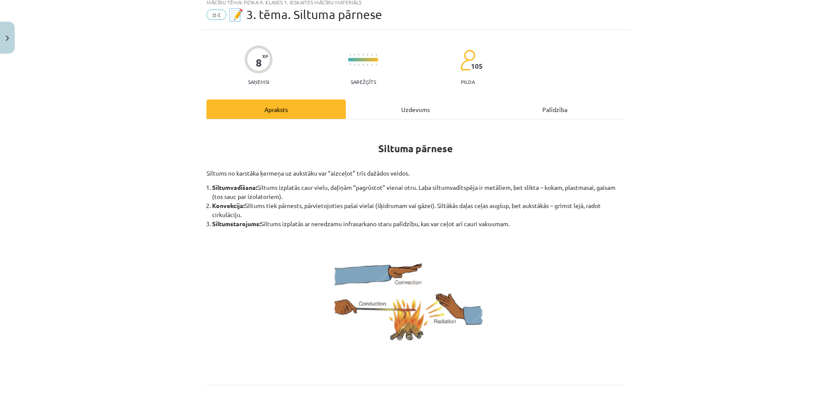
scroll to position [27, 0]
drag, startPoint x: 209, startPoint y: 189, endPoint x: 251, endPoint y: 189, distance: 42.0
click at [251, 189] on b "Siltumvadīšana:" at bounding box center [234, 188] width 45 height 8
copy b "Siltumvadīšana"
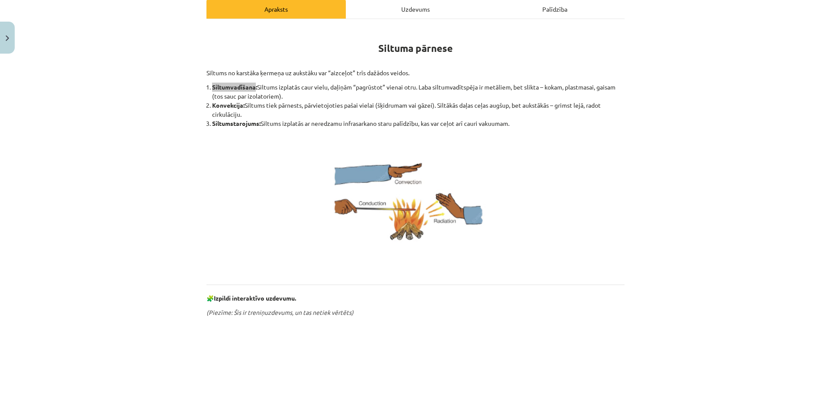
scroll to position [113, 0]
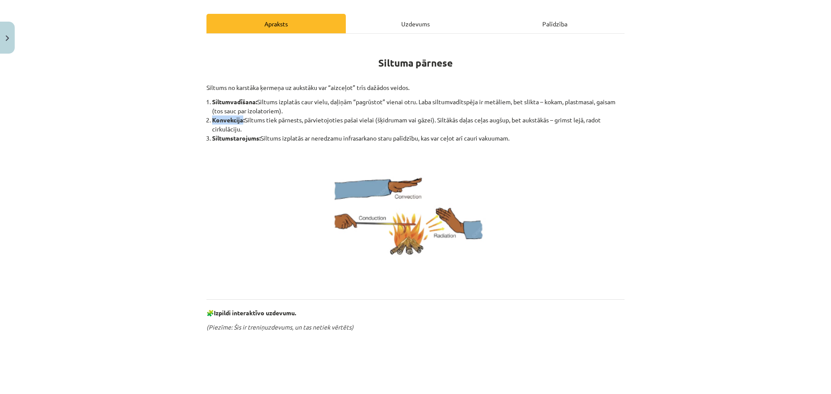
drag, startPoint x: 210, startPoint y: 119, endPoint x: 239, endPoint y: 121, distance: 29.0
click at [239, 121] on b "Konvekcija:" at bounding box center [228, 120] width 32 height 8
copy b "Konvekcija"
drag, startPoint x: 255, startPoint y: 138, endPoint x: 209, endPoint y: 137, distance: 45.4
click at [212, 137] on b "Siltumstarojums:" at bounding box center [236, 138] width 48 height 8
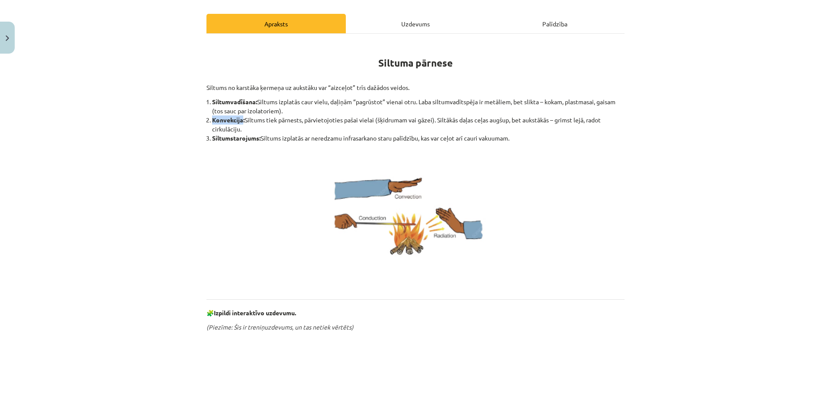
drag, startPoint x: 240, startPoint y: 121, endPoint x: 208, endPoint y: 120, distance: 31.6
click at [212, 120] on li "Konvekcija: Siltums tiek pārnests, pārvietojoties pašai vielai (šķidrumam vai g…" at bounding box center [418, 125] width 412 height 18
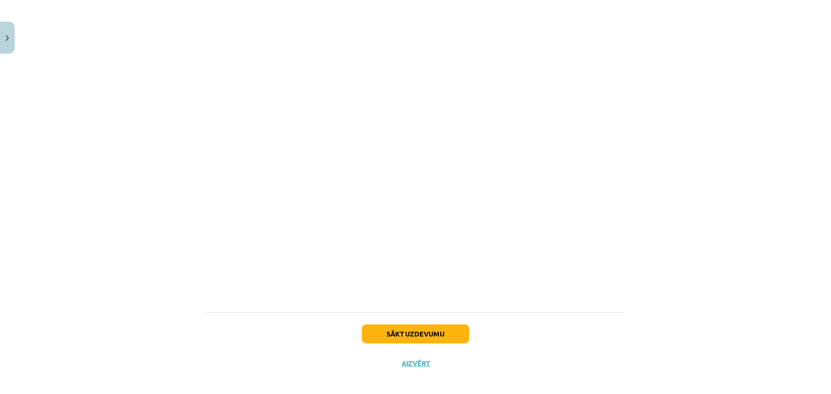
scroll to position [478, 0]
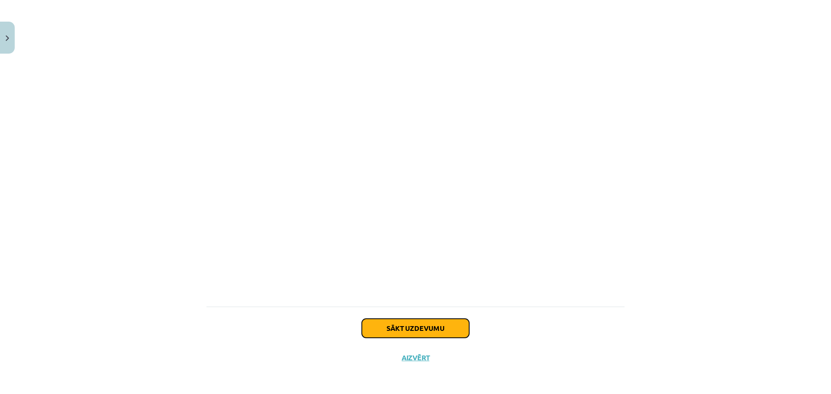
click at [431, 328] on button "Sākt uzdevumu" at bounding box center [415, 328] width 107 height 19
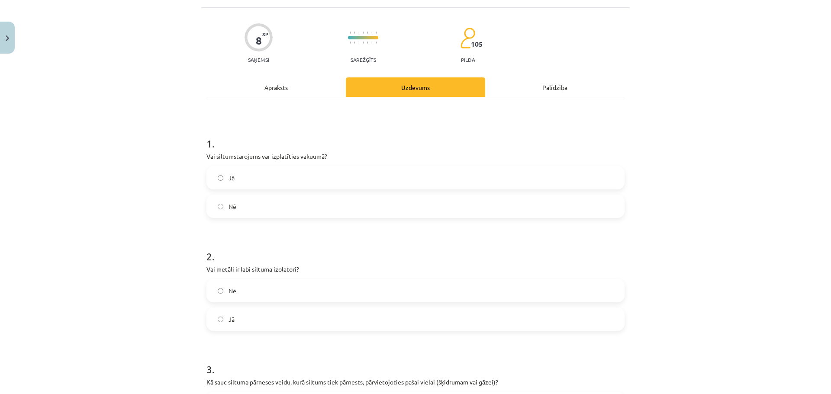
scroll to position [65, 0]
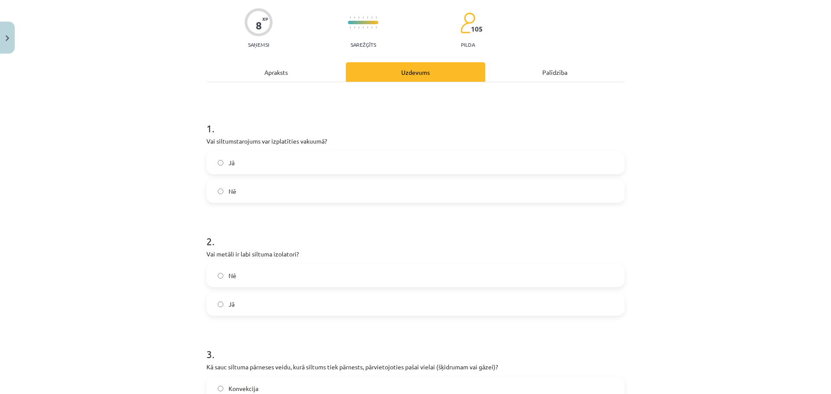
click at [278, 74] on div "Apraksts" at bounding box center [275, 71] width 139 height 19
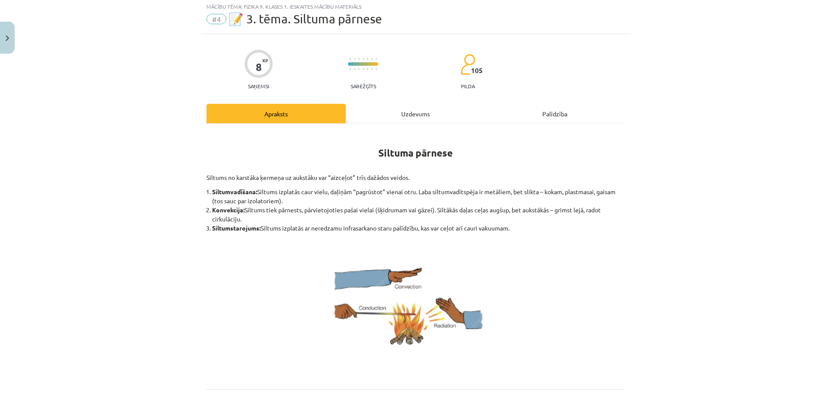
scroll to position [22, 0]
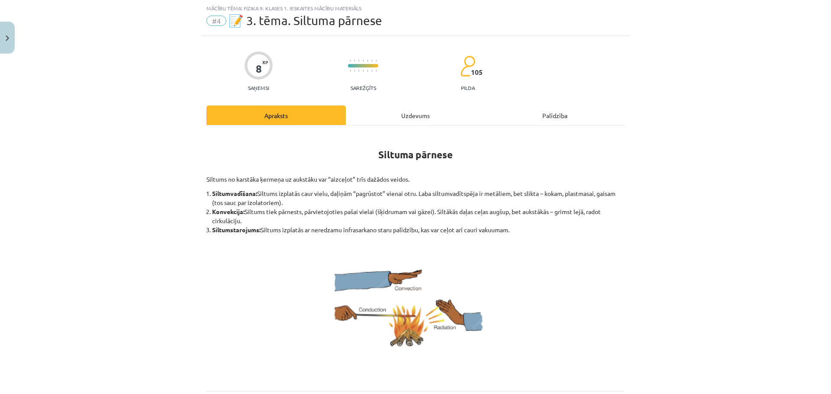
click at [416, 109] on div "Uzdevums" at bounding box center [415, 115] width 139 height 19
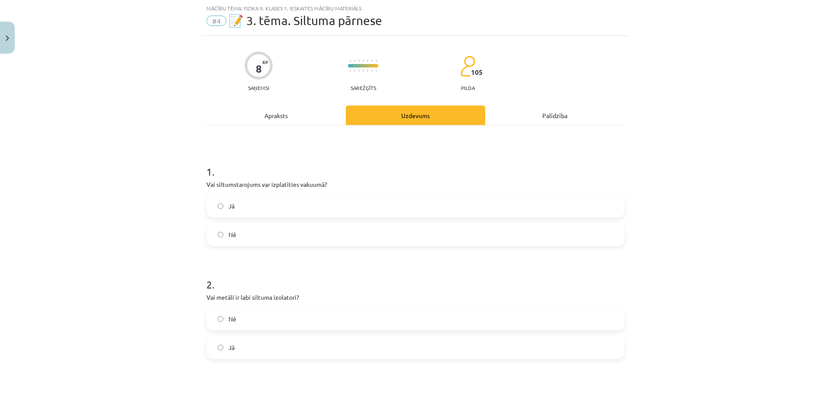
click at [330, 209] on label "Jā" at bounding box center [415, 206] width 416 height 22
click at [283, 122] on div "Apraksts" at bounding box center [275, 115] width 139 height 19
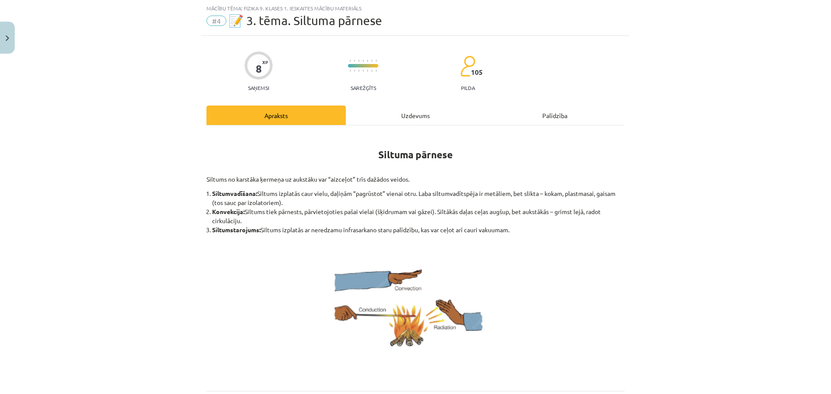
click at [405, 118] on div "Uzdevums" at bounding box center [415, 115] width 139 height 19
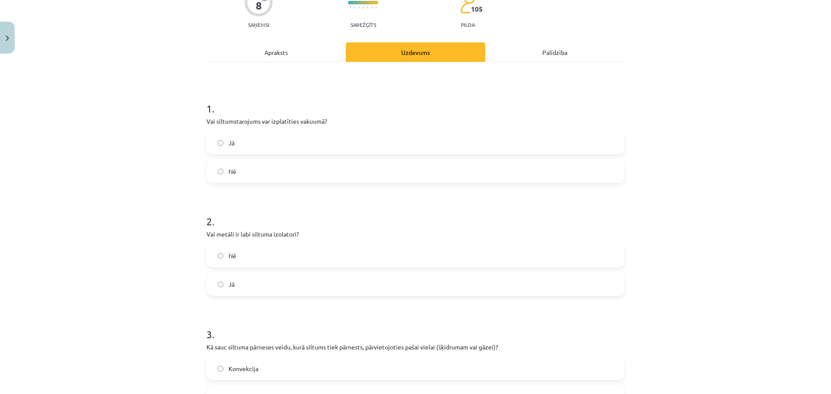
scroll to position [151, 0]
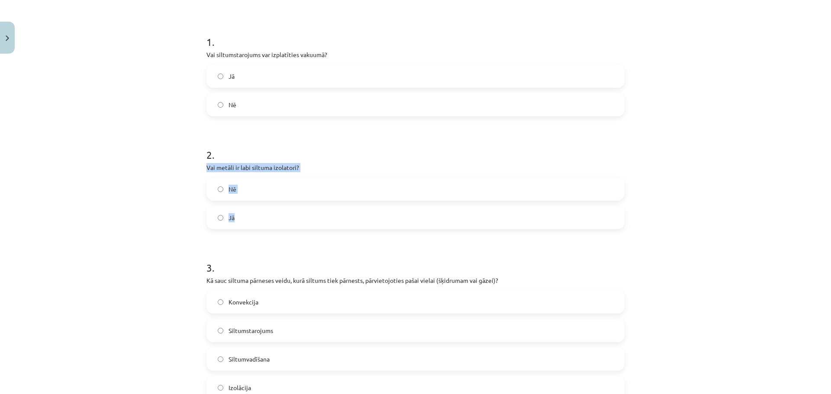
drag, startPoint x: 204, startPoint y: 167, endPoint x: 265, endPoint y: 216, distance: 78.2
click at [265, 216] on div "2 . Vai metāli ir labi siltuma izolatori? Nē Jā" at bounding box center [415, 182] width 418 height 96
click at [274, 181] on label "Nē" at bounding box center [415, 189] width 416 height 22
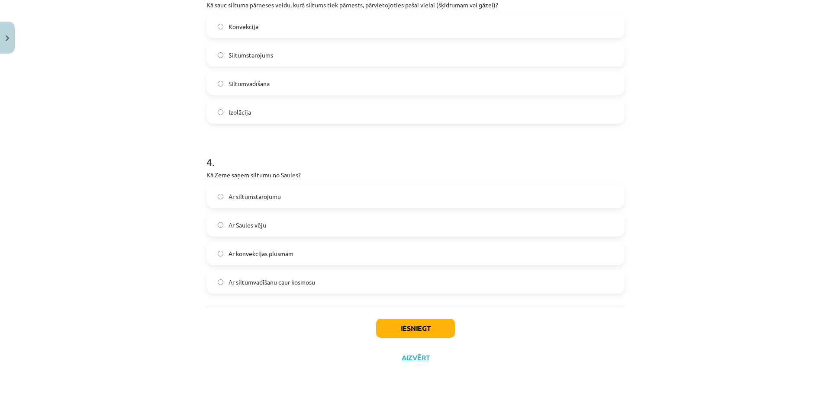
scroll to position [297, 0]
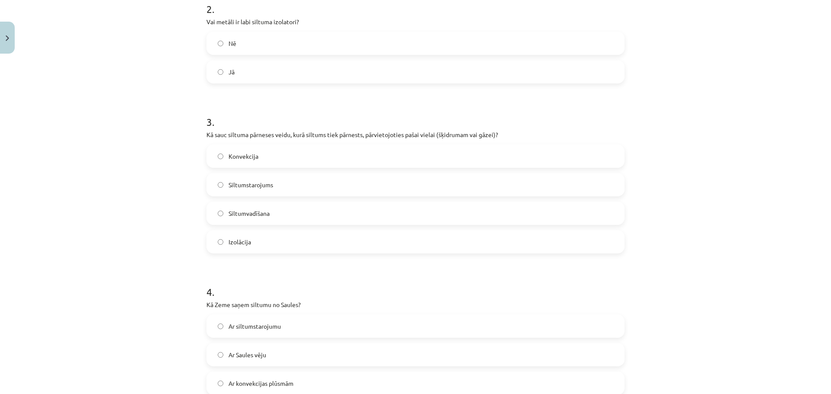
click at [156, 142] on div "Mācību tēma: Fizika 9. klases 1. ieskaites mācību materiāls #4 📝 3. tēma. Siltu…" at bounding box center [415, 197] width 831 height 394
click at [256, 161] on label "Konvekcija" at bounding box center [415, 156] width 416 height 22
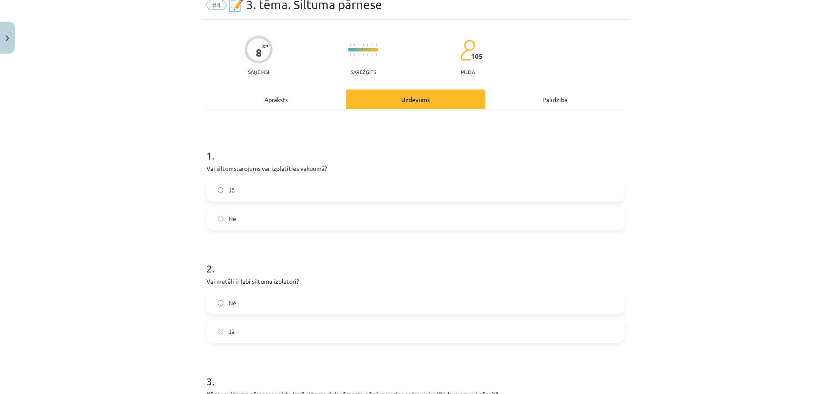
click at [299, 105] on div "Apraksts" at bounding box center [275, 99] width 139 height 19
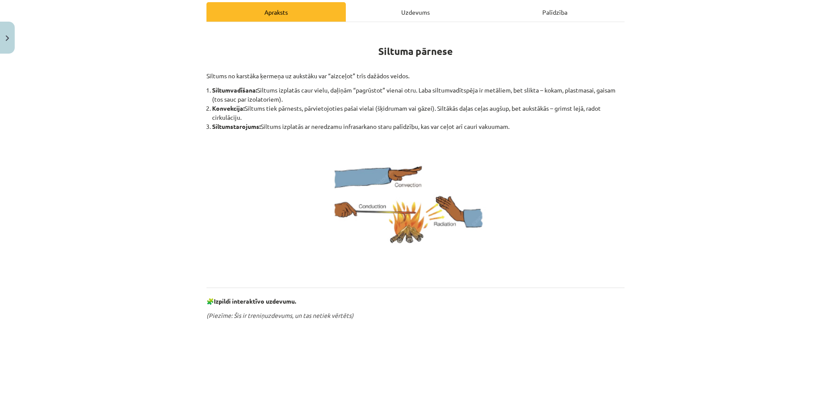
scroll to position [0, 0]
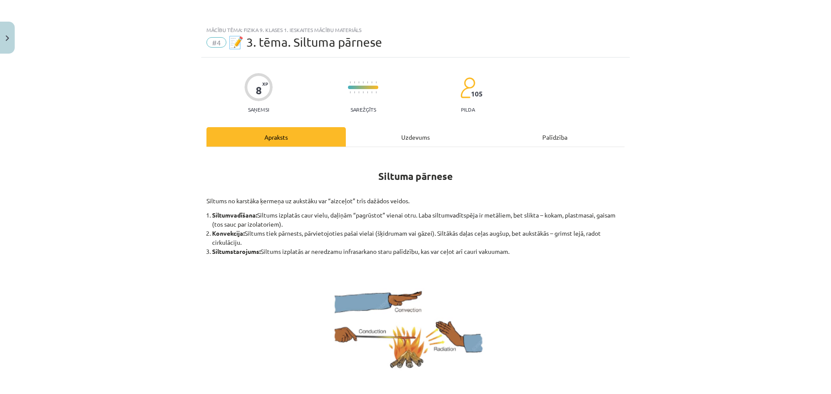
click at [412, 136] on div "Uzdevums" at bounding box center [415, 136] width 139 height 19
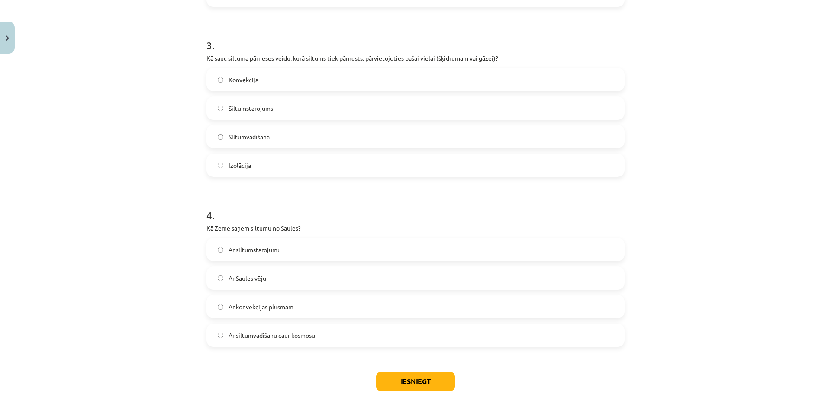
scroll to position [427, 0]
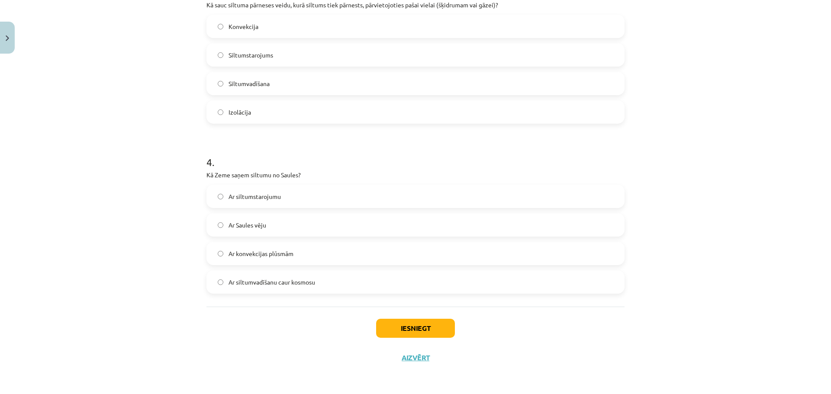
click at [318, 247] on label "Ar konvekcijas plūsmām" at bounding box center [415, 254] width 416 height 22
click at [418, 327] on button "Iesniegt" at bounding box center [415, 328] width 79 height 19
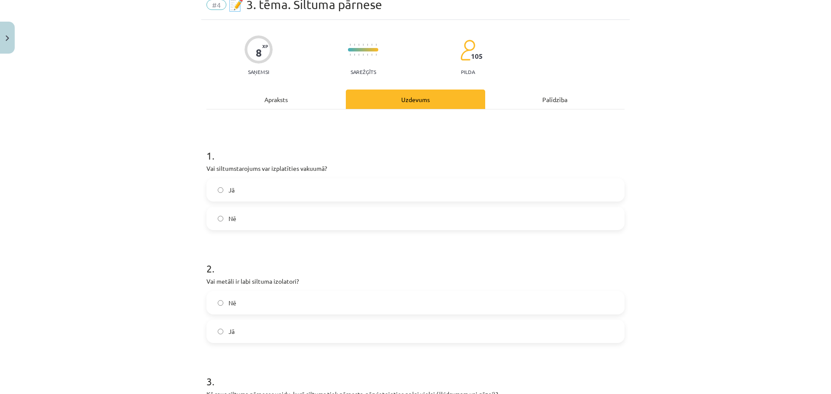
click at [278, 95] on div "Apraksts" at bounding box center [275, 99] width 139 height 19
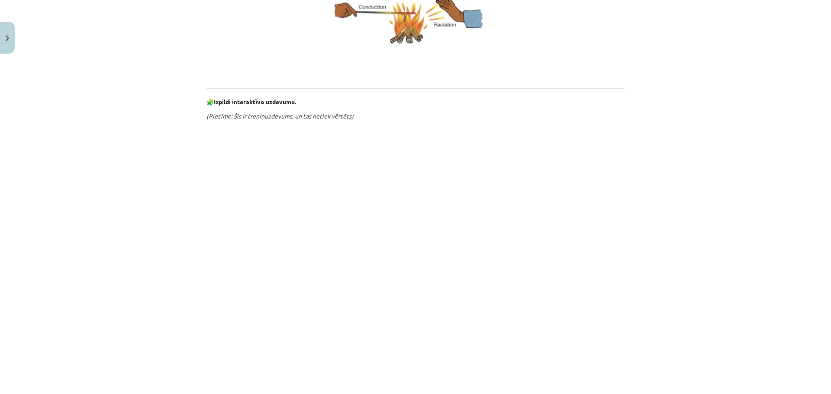
scroll to position [65, 0]
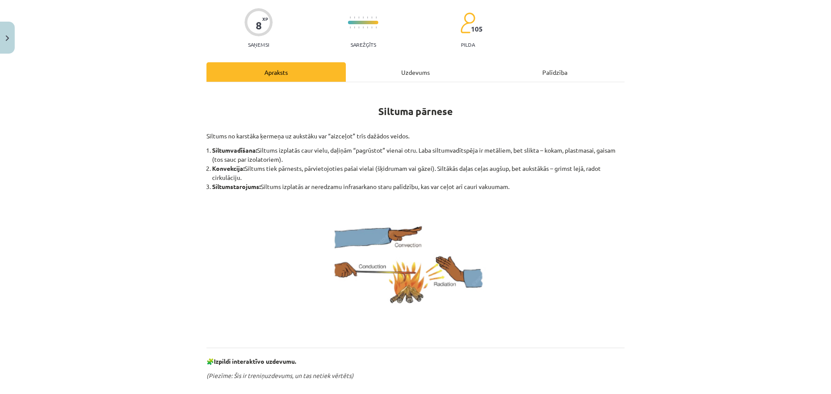
click at [367, 78] on div "Uzdevums" at bounding box center [415, 71] width 139 height 19
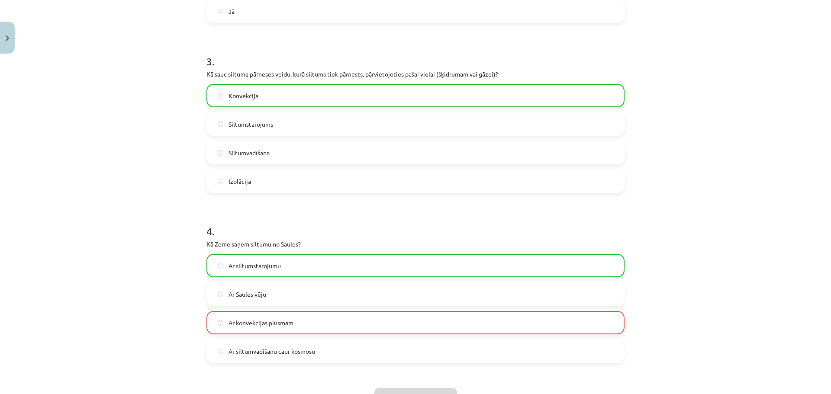
scroll to position [455, 0]
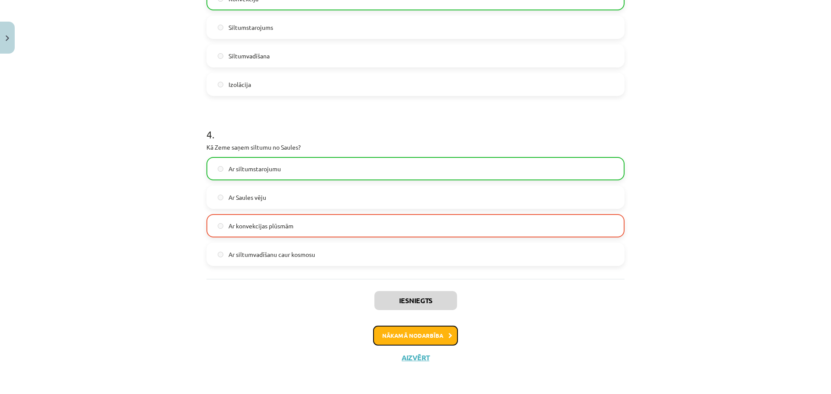
click at [420, 334] on button "Nākamā nodarbība" at bounding box center [415, 336] width 85 height 20
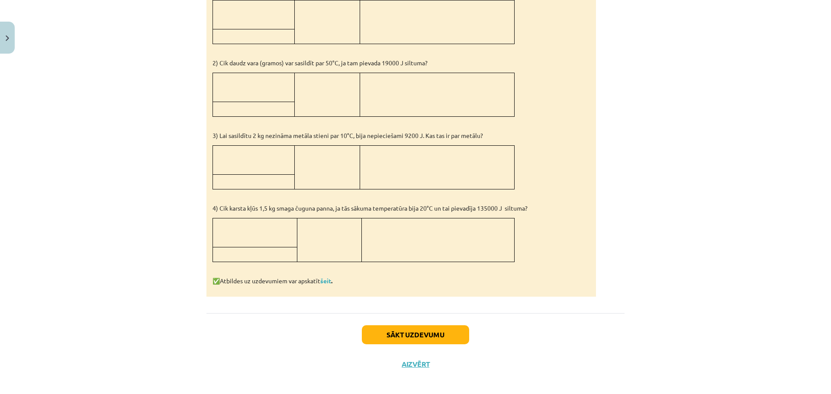
scroll to position [779, 0]
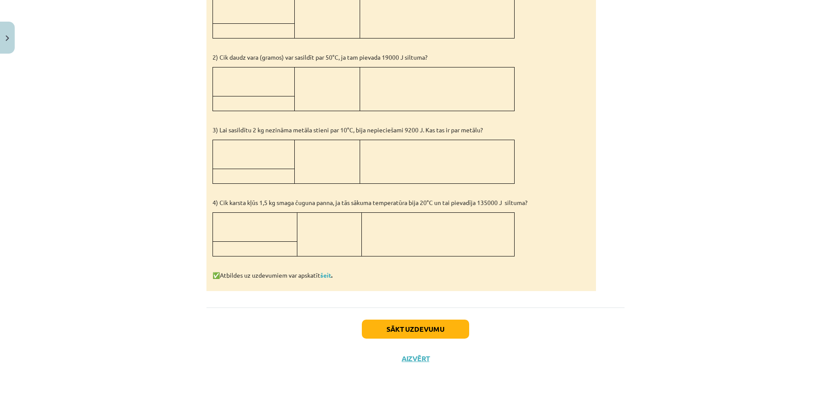
click at [415, 351] on div "Sākt uzdevumu Aizvērt" at bounding box center [415, 338] width 418 height 61
click at [416, 359] on button "Aizvērt" at bounding box center [415, 361] width 33 height 9
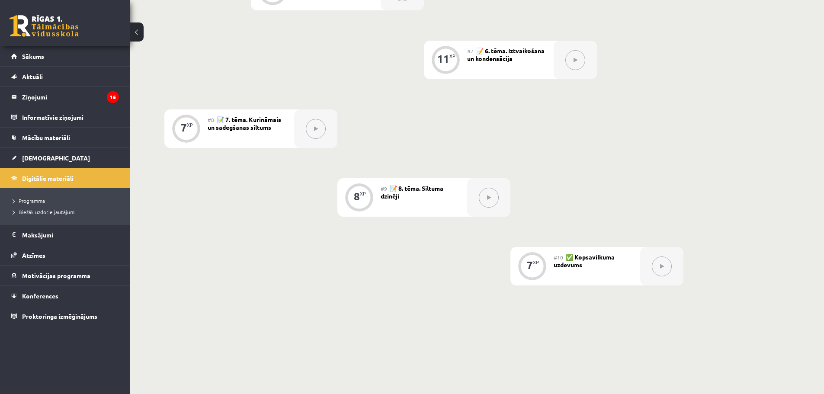
scroll to position [606, 0]
